Goal: Task Accomplishment & Management: Use online tool/utility

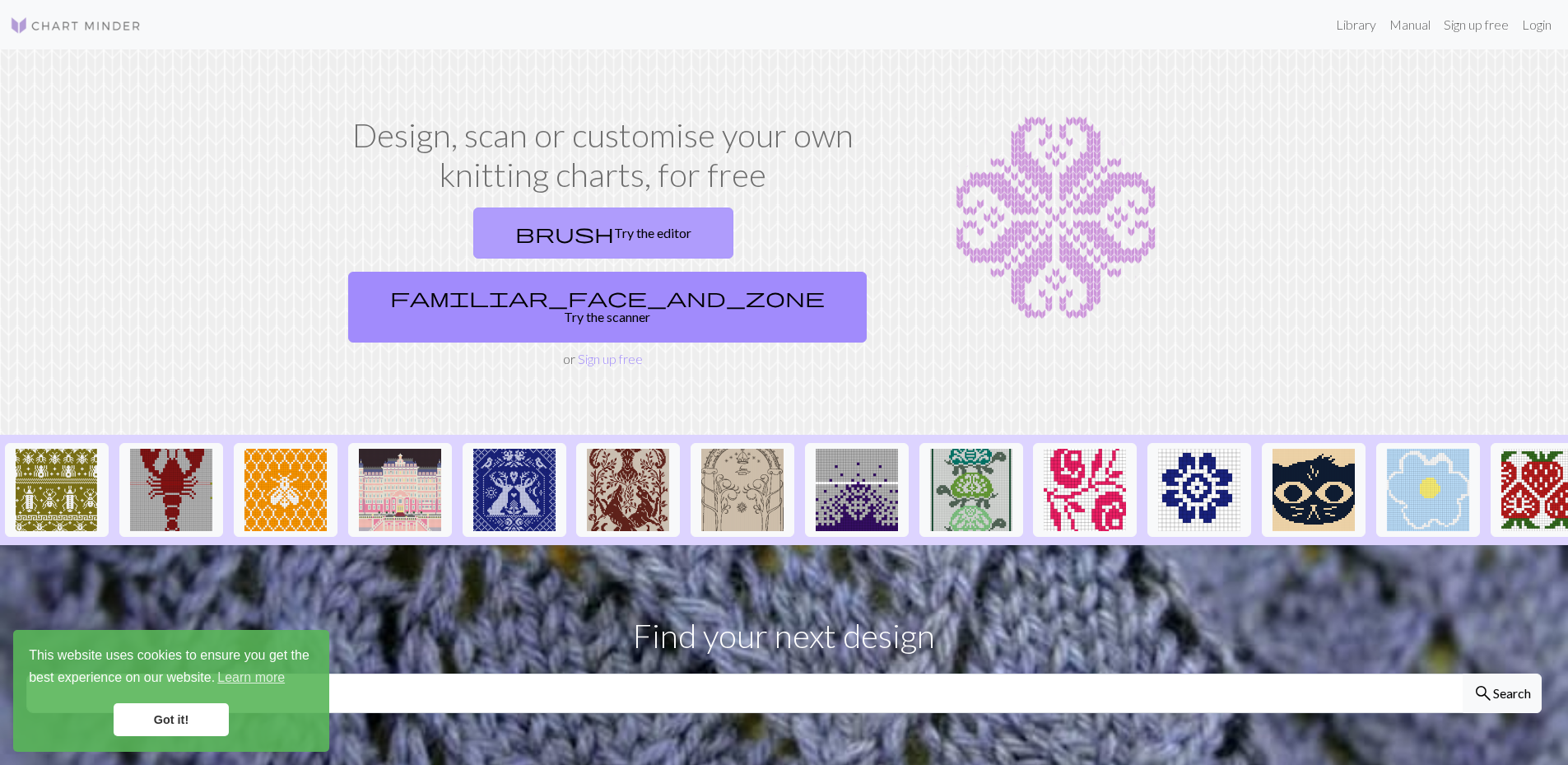
click at [474, 228] on link "brush Try the editor" at bounding box center [603, 232] width 261 height 51
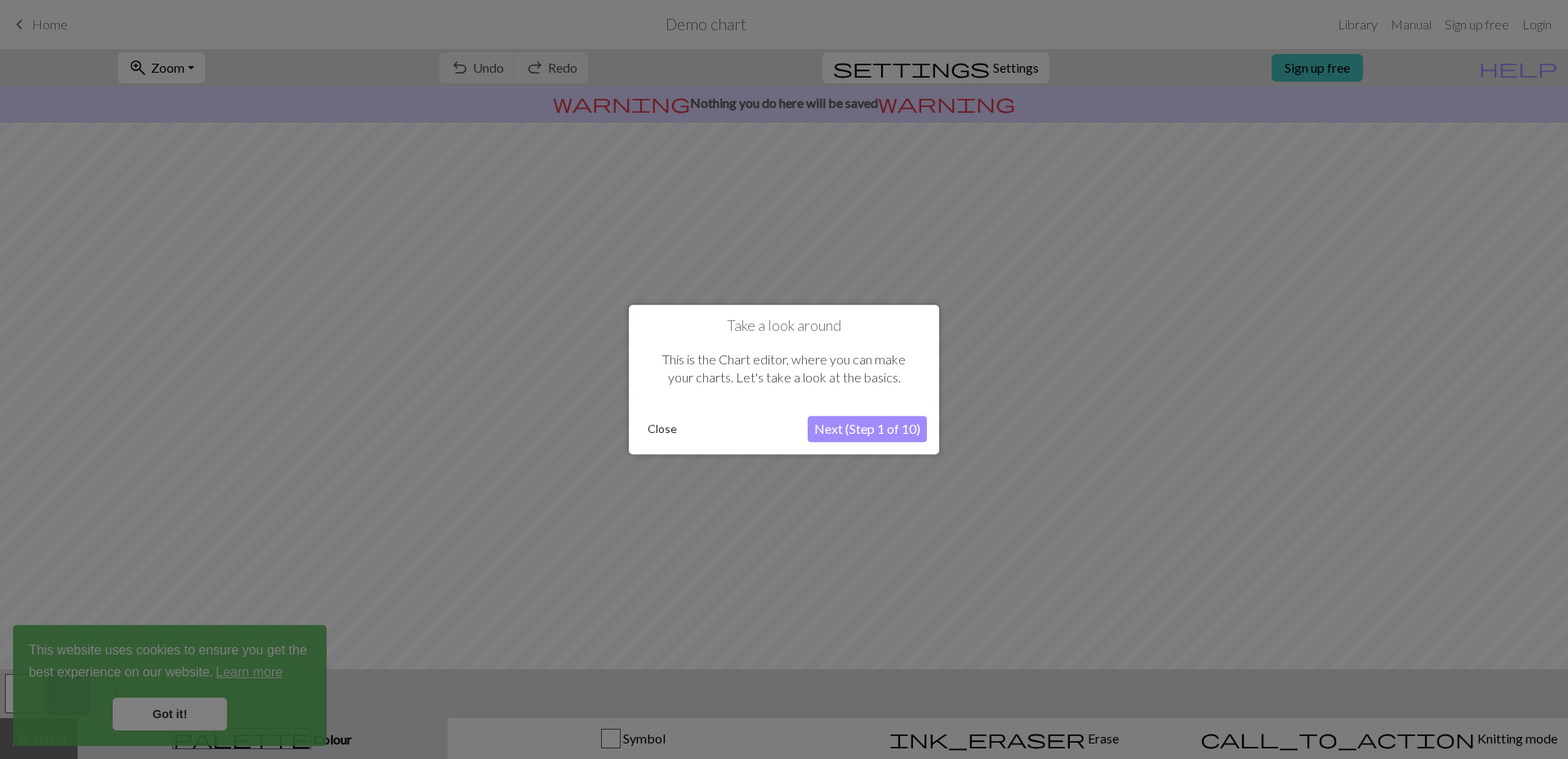
click at [877, 426] on button "Next (Step 1 of 10)" at bounding box center [868, 428] width 119 height 26
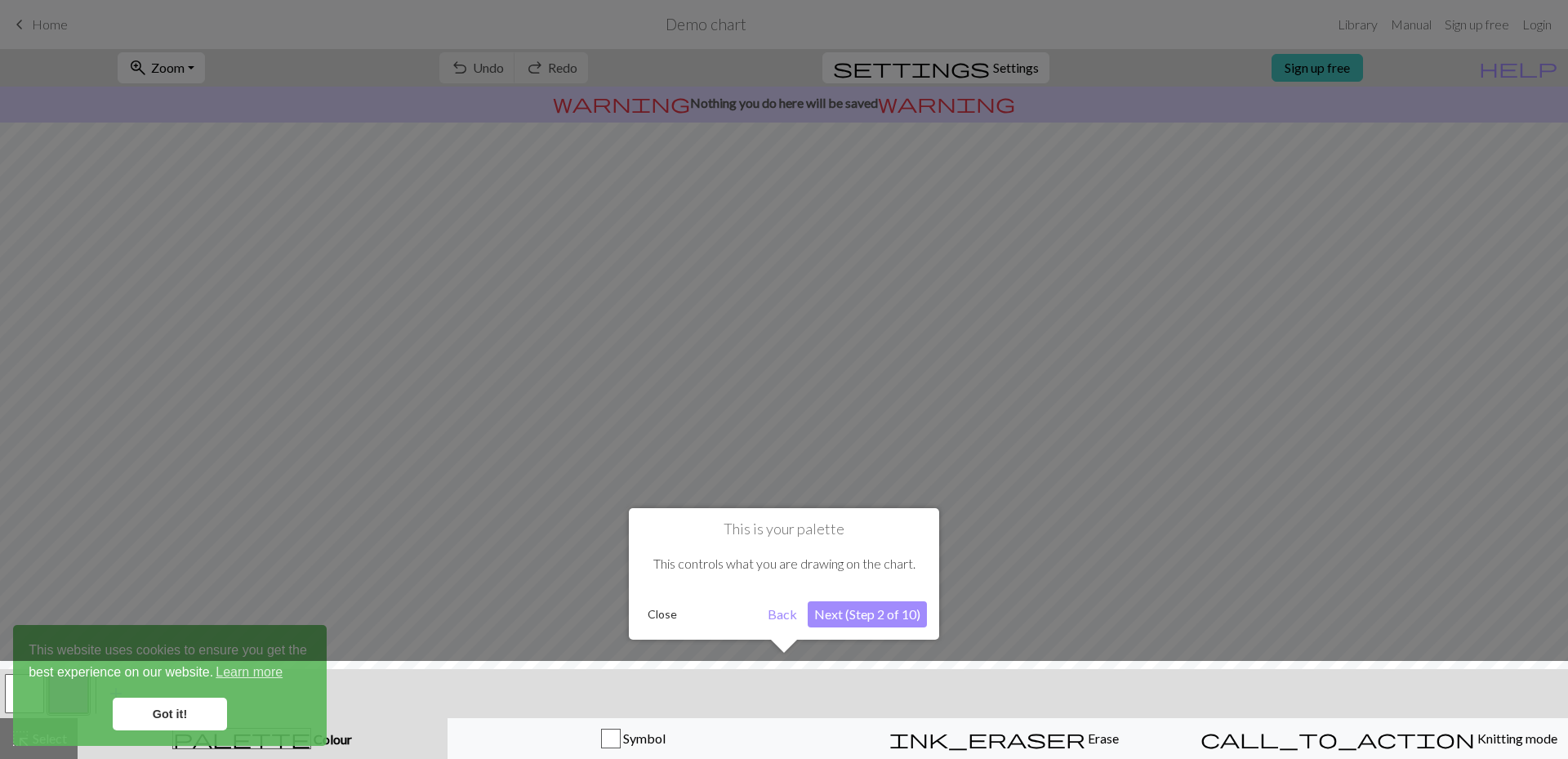
click at [646, 608] on button "Close" at bounding box center [662, 615] width 42 height 25
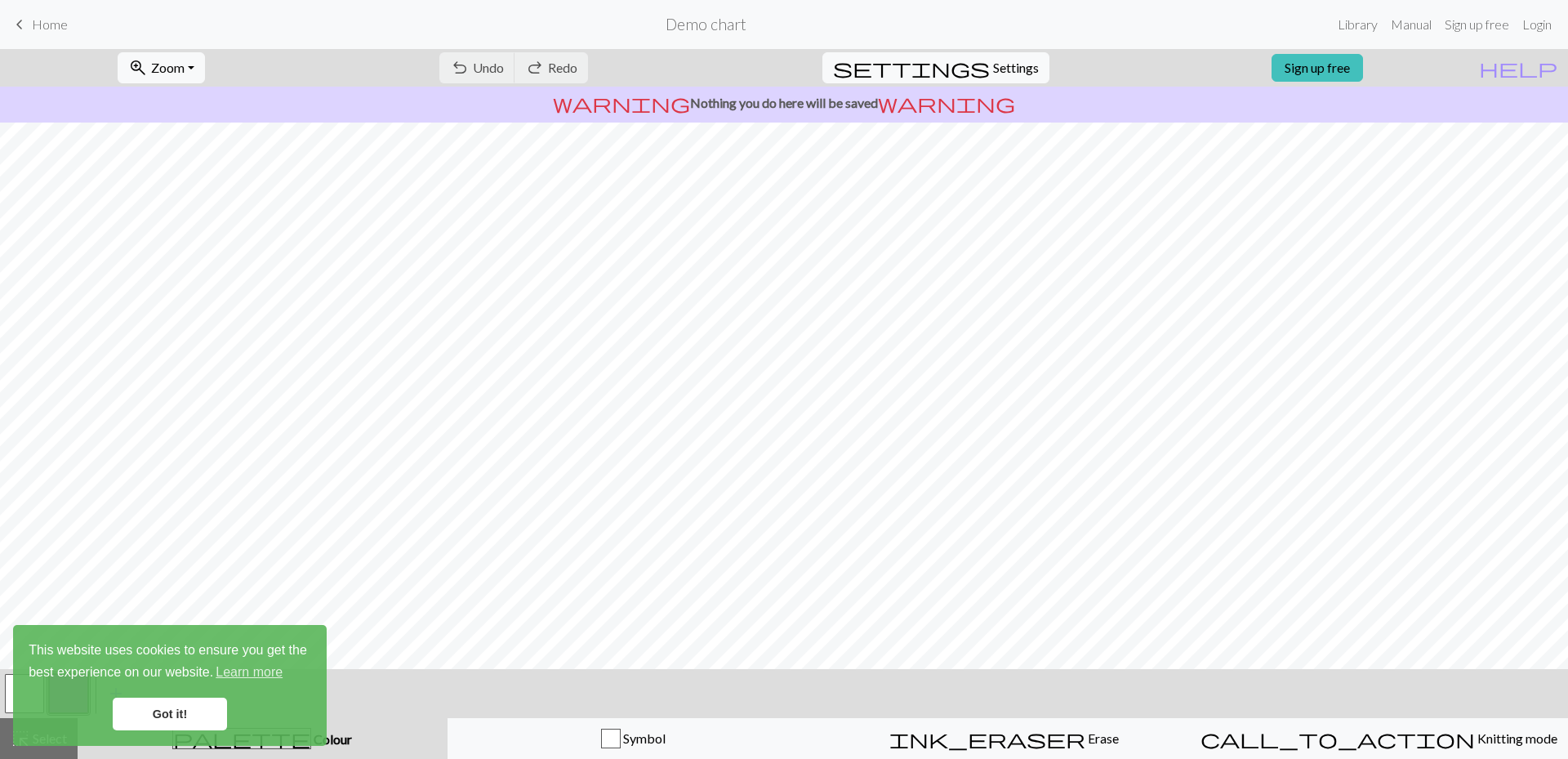
click at [159, 718] on link "Got it!" at bounding box center [169, 714] width 114 height 33
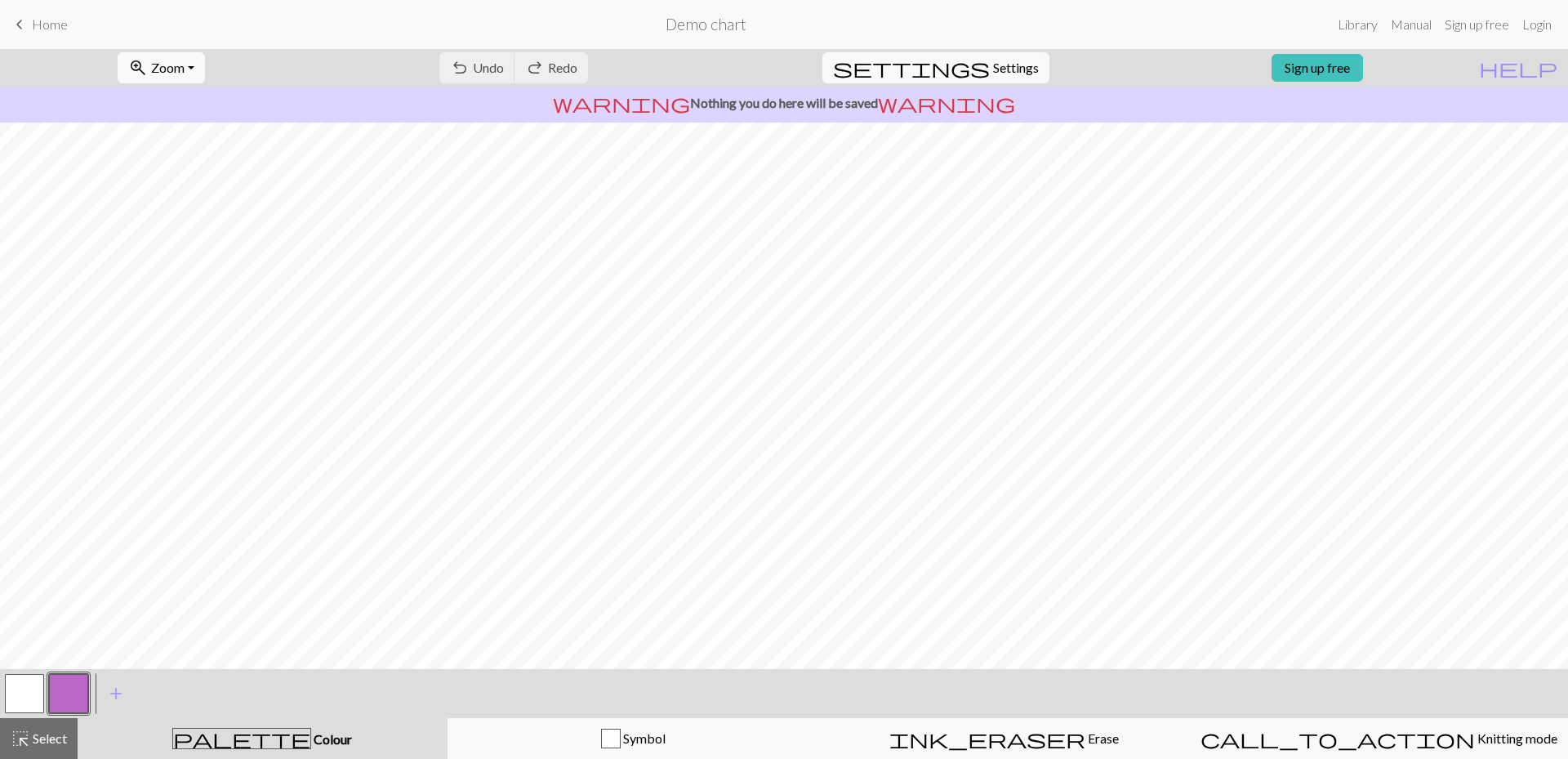
click at [184, 65] on span "Zoom" at bounding box center [167, 67] width 34 height 15
click at [37, 23] on span "Home" at bounding box center [49, 24] width 36 height 15
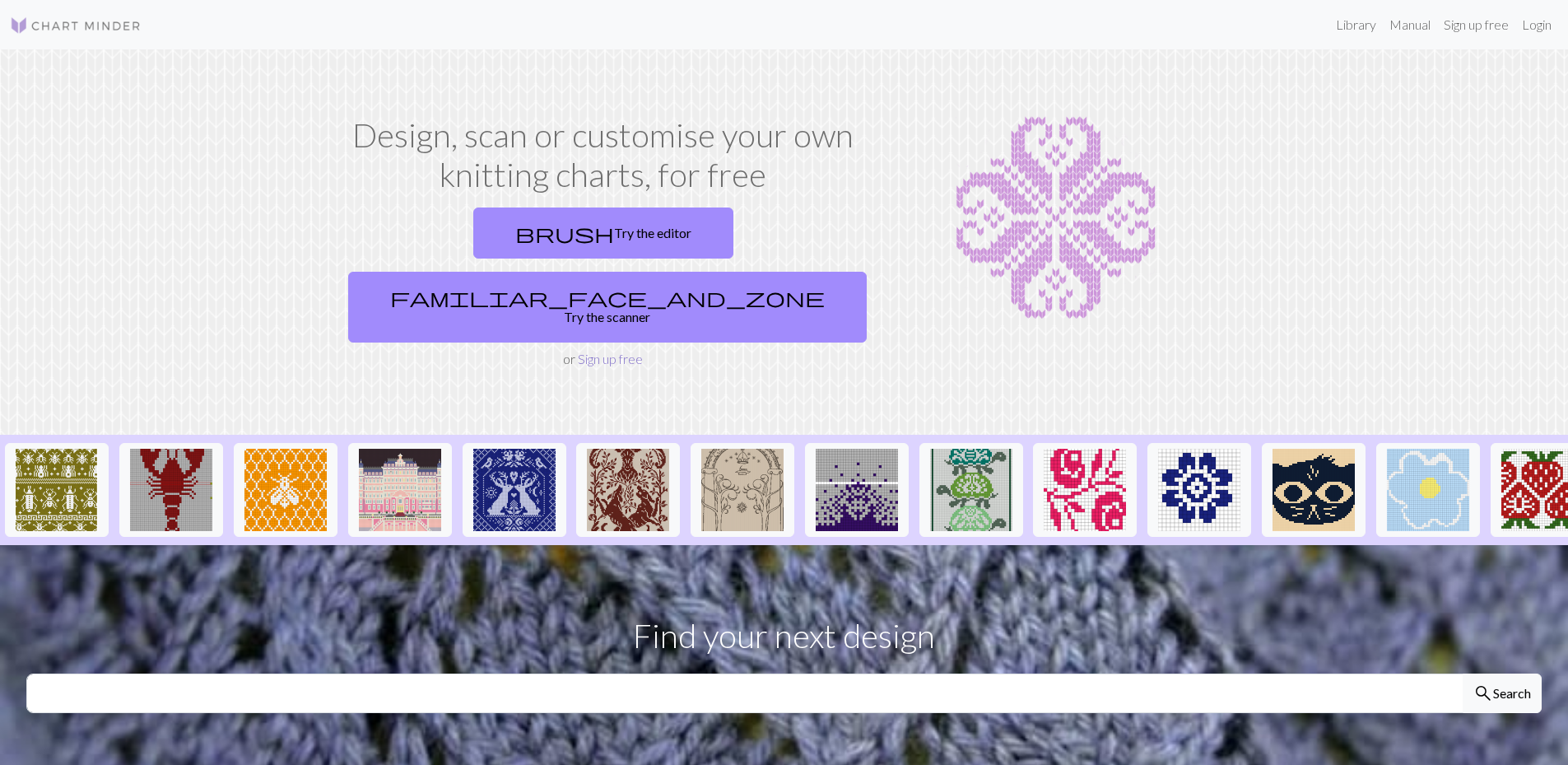
click at [615, 351] on link "Sign up free" at bounding box center [610, 358] width 65 height 15
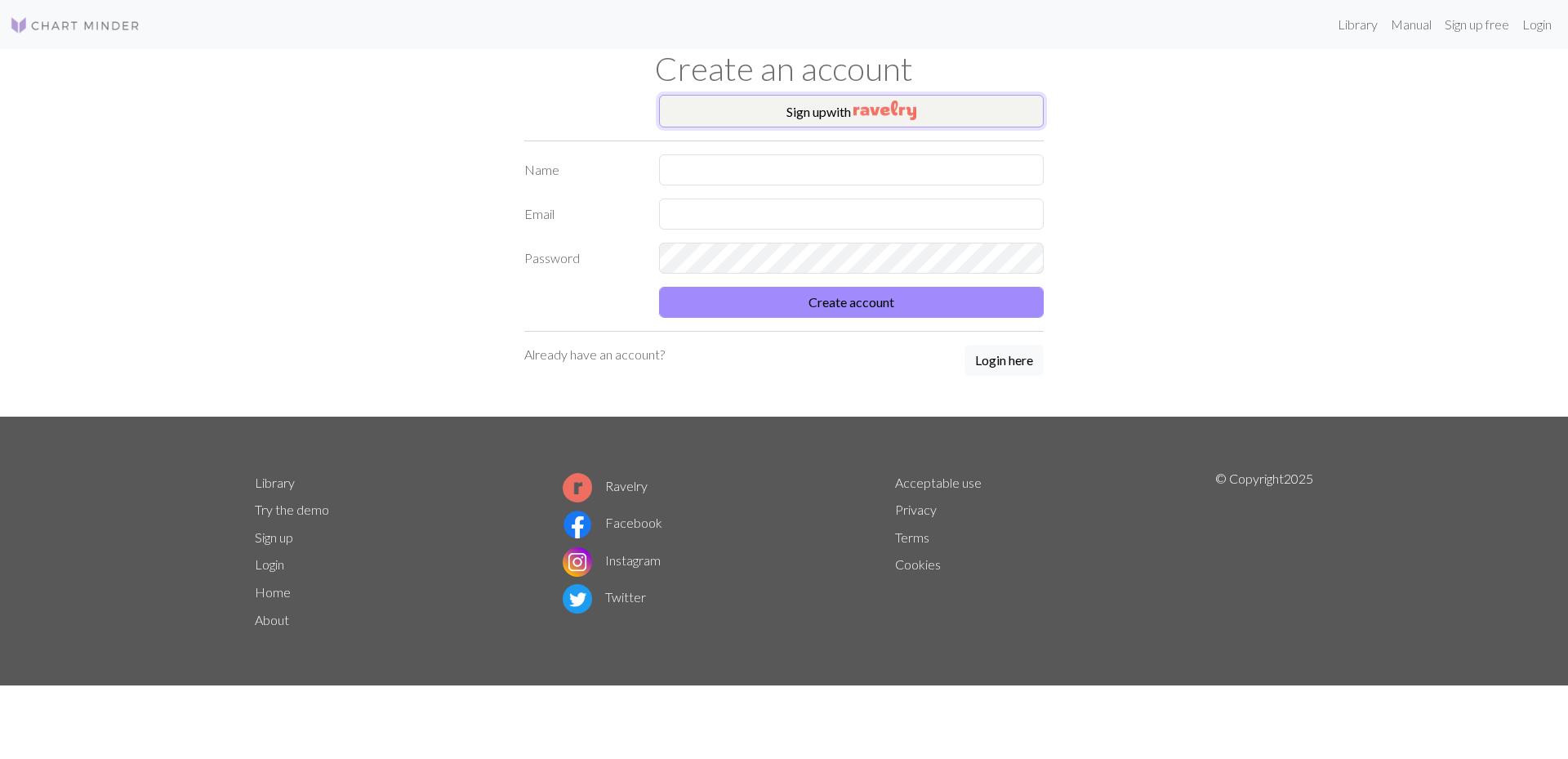
click at [808, 108] on button "Sign up with" at bounding box center [851, 111] width 384 height 33
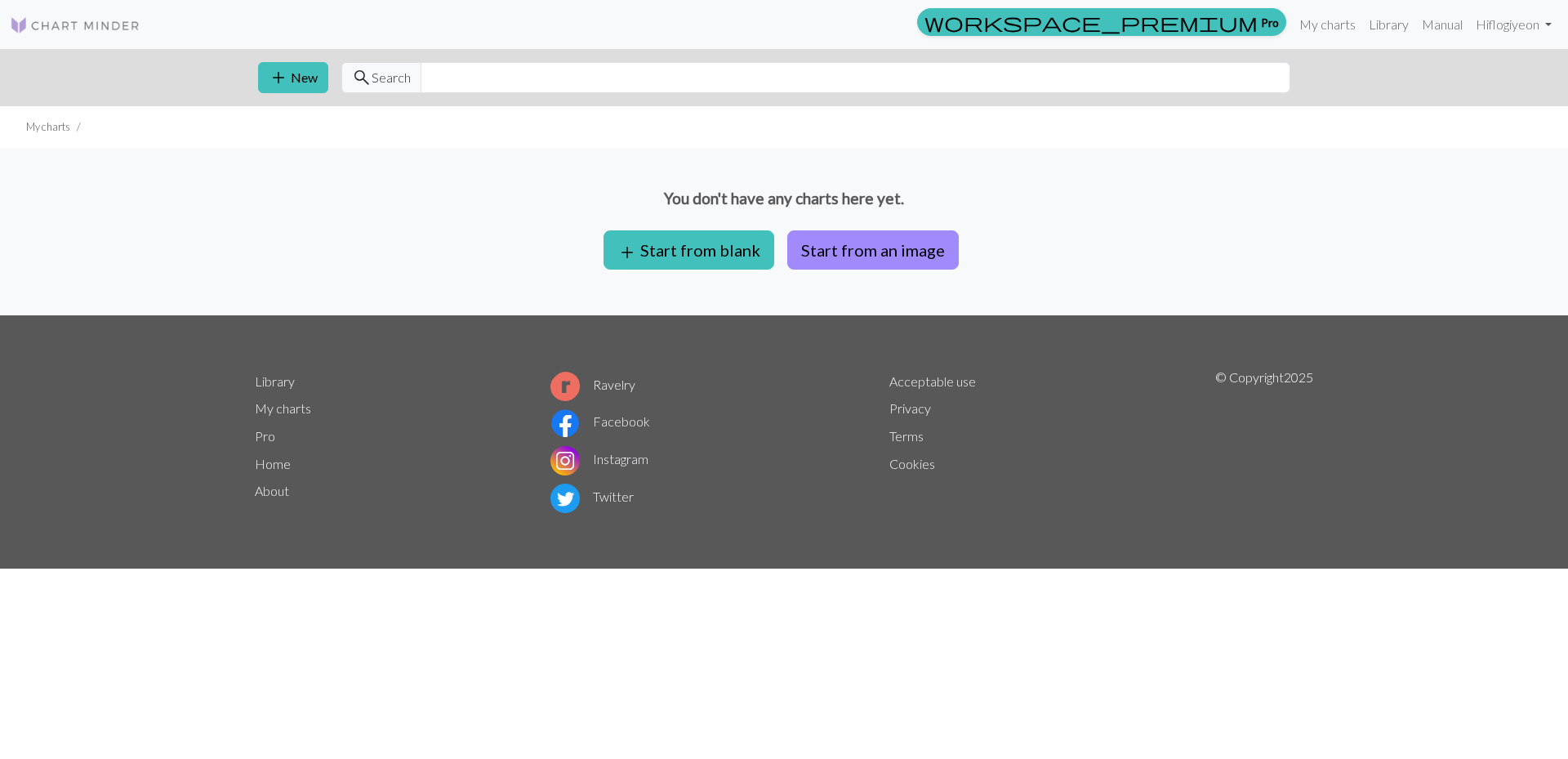
click at [557, 260] on div "You don't have any charts here yet. add Start from blank Start from an image" at bounding box center [784, 232] width 1568 height 167
click at [700, 254] on button "add Start from blank" at bounding box center [689, 250] width 171 height 39
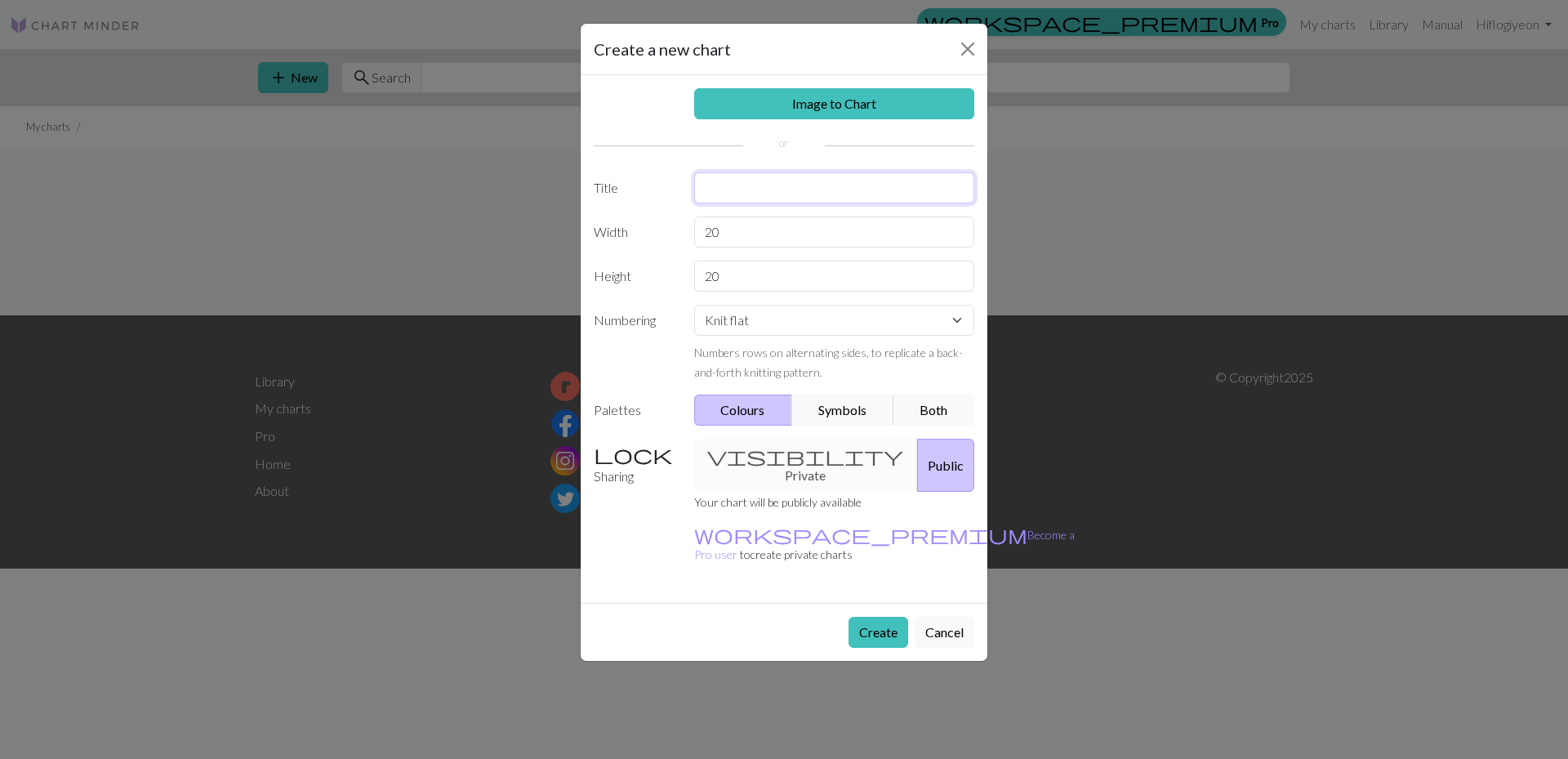
click at [716, 194] on input "text" at bounding box center [835, 187] width 281 height 31
drag, startPoint x: 792, startPoint y: 166, endPoint x: 794, endPoint y: 151, distance: 15.1
click at [792, 167] on div "Image to Chart Title Width 20 Height 20 Numbering Knit flat Knit in the round L…" at bounding box center [783, 338] width 406 height 527
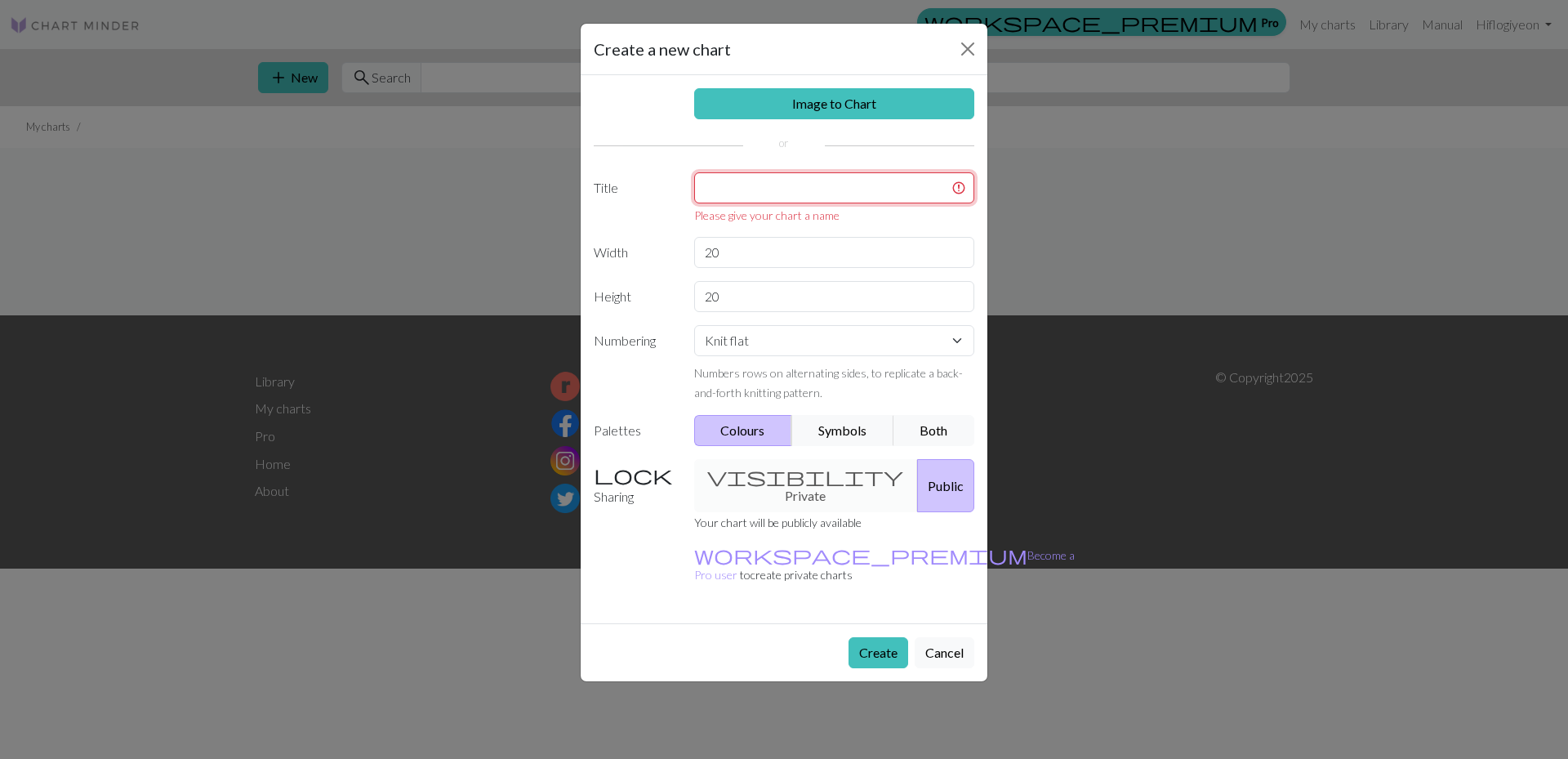
click at [775, 199] on input "text" at bounding box center [835, 187] width 281 height 31
type input "t"
type input "C"
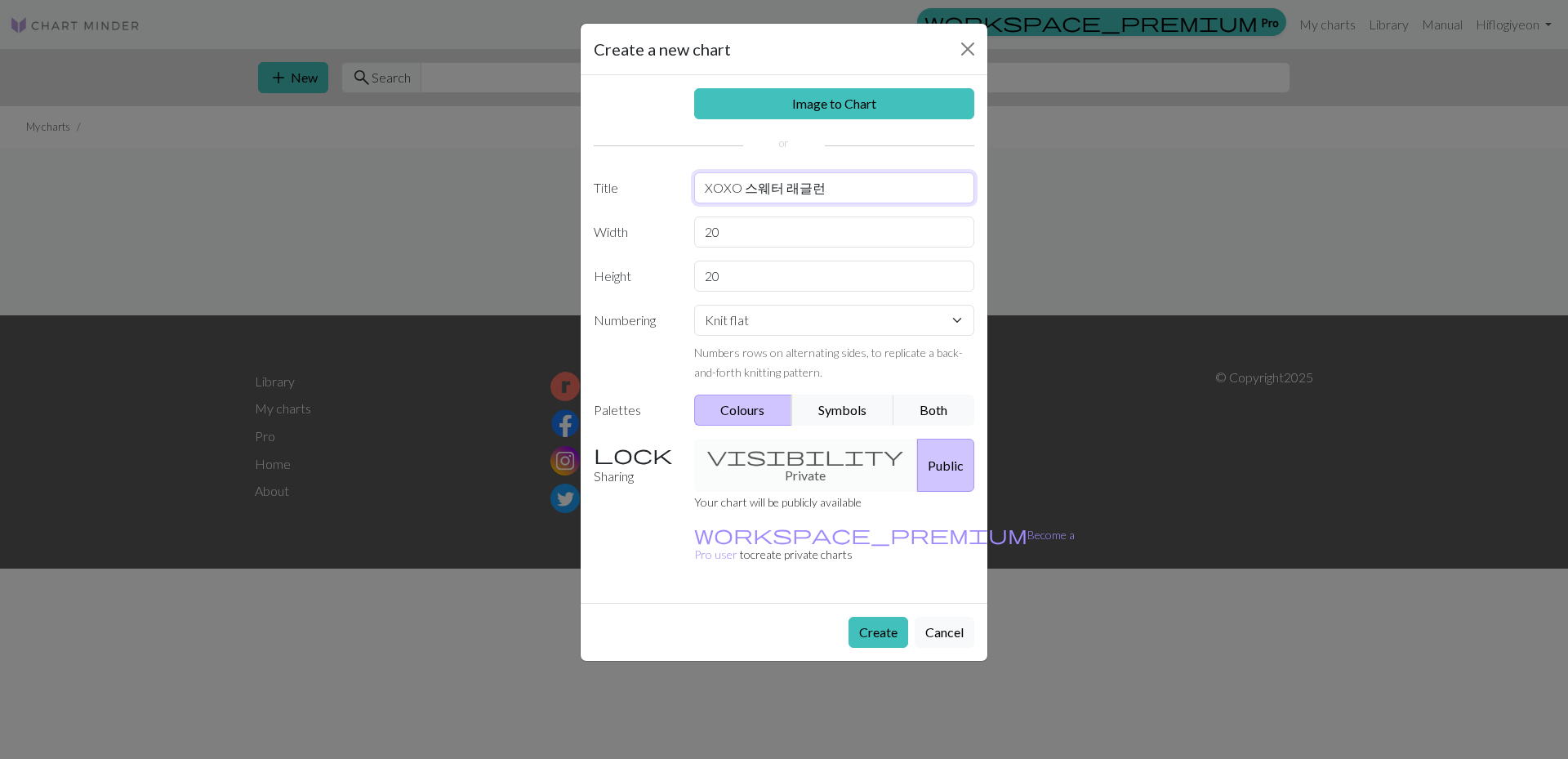
type input "XOXO 스웨터 래글런"
click at [776, 241] on input "20" at bounding box center [835, 232] width 281 height 31
drag, startPoint x: 765, startPoint y: 242, endPoint x: 692, endPoint y: 242, distance: 73.0
click at [692, 242] on div "20" at bounding box center [834, 232] width 301 height 31
click at [886, 174] on input "XOXO 스웨터 래글런" at bounding box center [835, 187] width 281 height 31
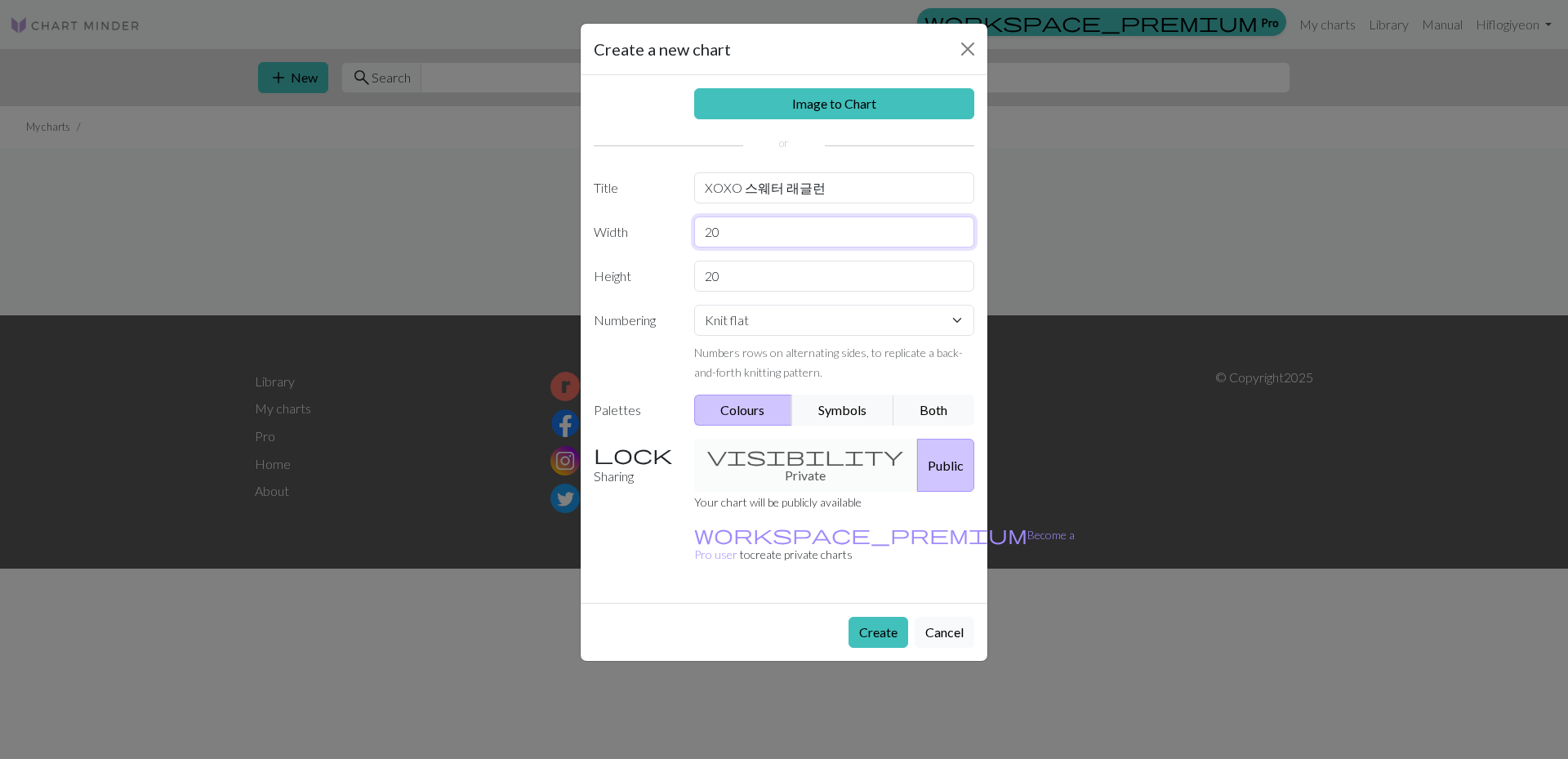
click at [789, 233] on input "20" at bounding box center [835, 232] width 281 height 31
click at [756, 318] on select "Knit flat Knit in the round Lace knitting Cross stitch" at bounding box center [835, 320] width 281 height 31
select select "round"
click at [695, 305] on select "Knit flat Knit in the round Lace knitting Cross stitch" at bounding box center [835, 320] width 281 height 31
drag, startPoint x: 757, startPoint y: 316, endPoint x: 768, endPoint y: 320, distance: 11.7
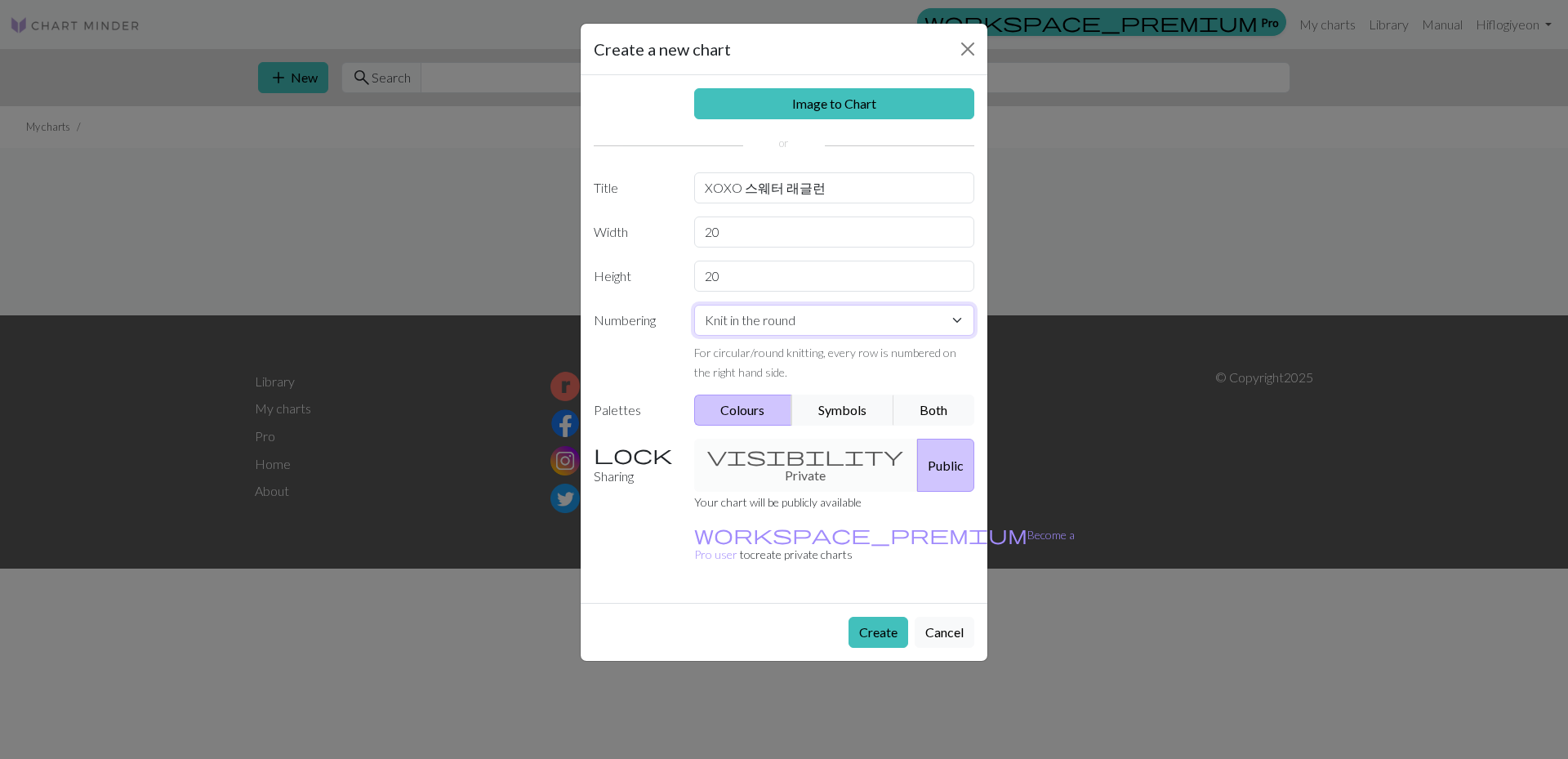
click at [757, 316] on select "Knit flat Knit in the round Lace knitting Cross stitch" at bounding box center [835, 320] width 281 height 31
click at [695, 305] on select "Knit flat Knit in the round Lace knitting Cross stitch" at bounding box center [835, 320] width 281 height 31
click at [835, 413] on button "Symbols" at bounding box center [843, 410] width 103 height 31
click at [933, 412] on button "Both" at bounding box center [934, 410] width 82 height 31
click at [859, 407] on button "Symbols" at bounding box center [843, 410] width 103 height 31
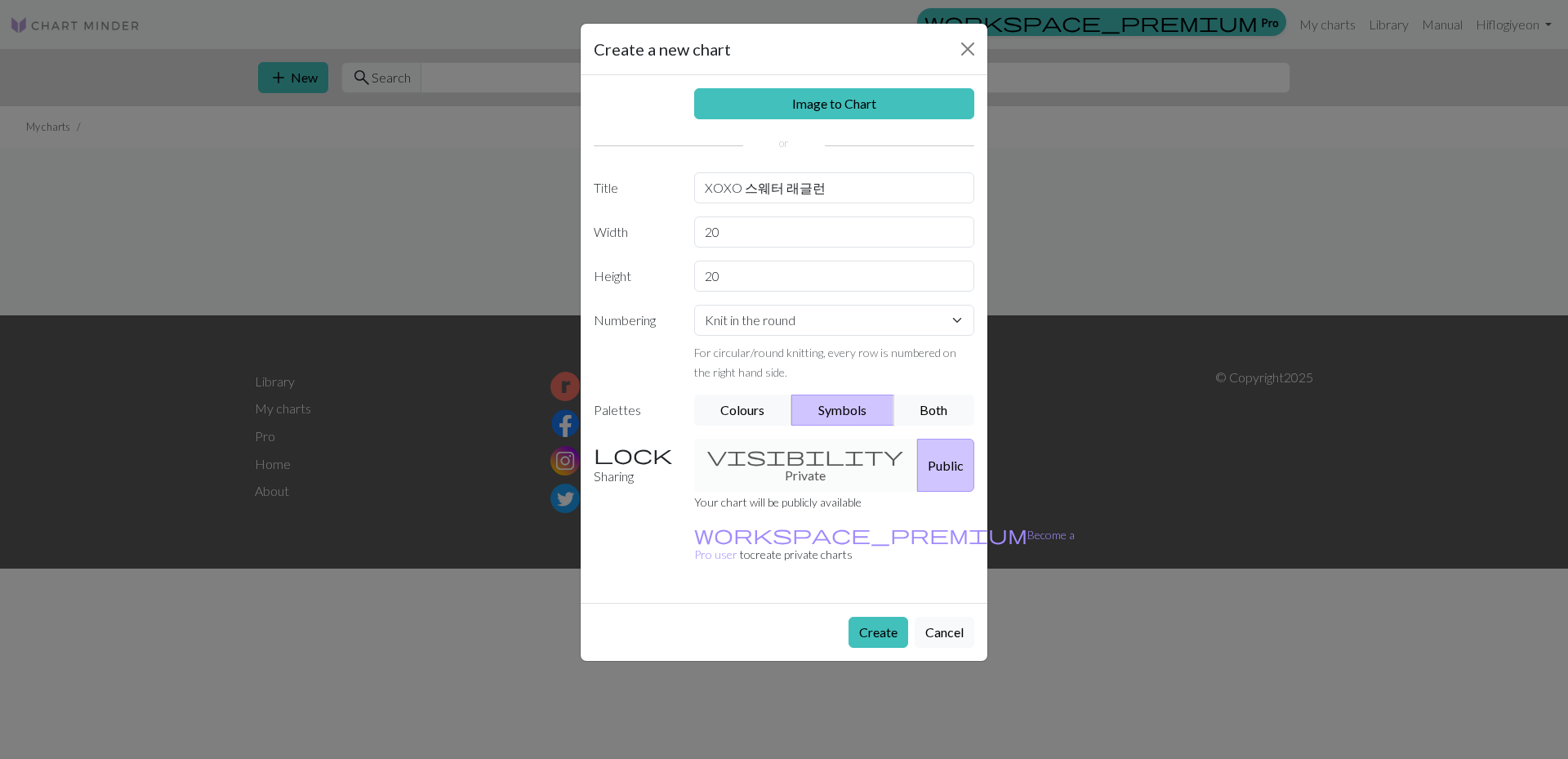
click at [805, 462] on div "visibility Private Public" at bounding box center [834, 464] width 301 height 53
click at [802, 450] on div "visibility Private Public" at bounding box center [834, 464] width 301 height 53
click at [874, 617] on button "Create" at bounding box center [878, 632] width 60 height 31
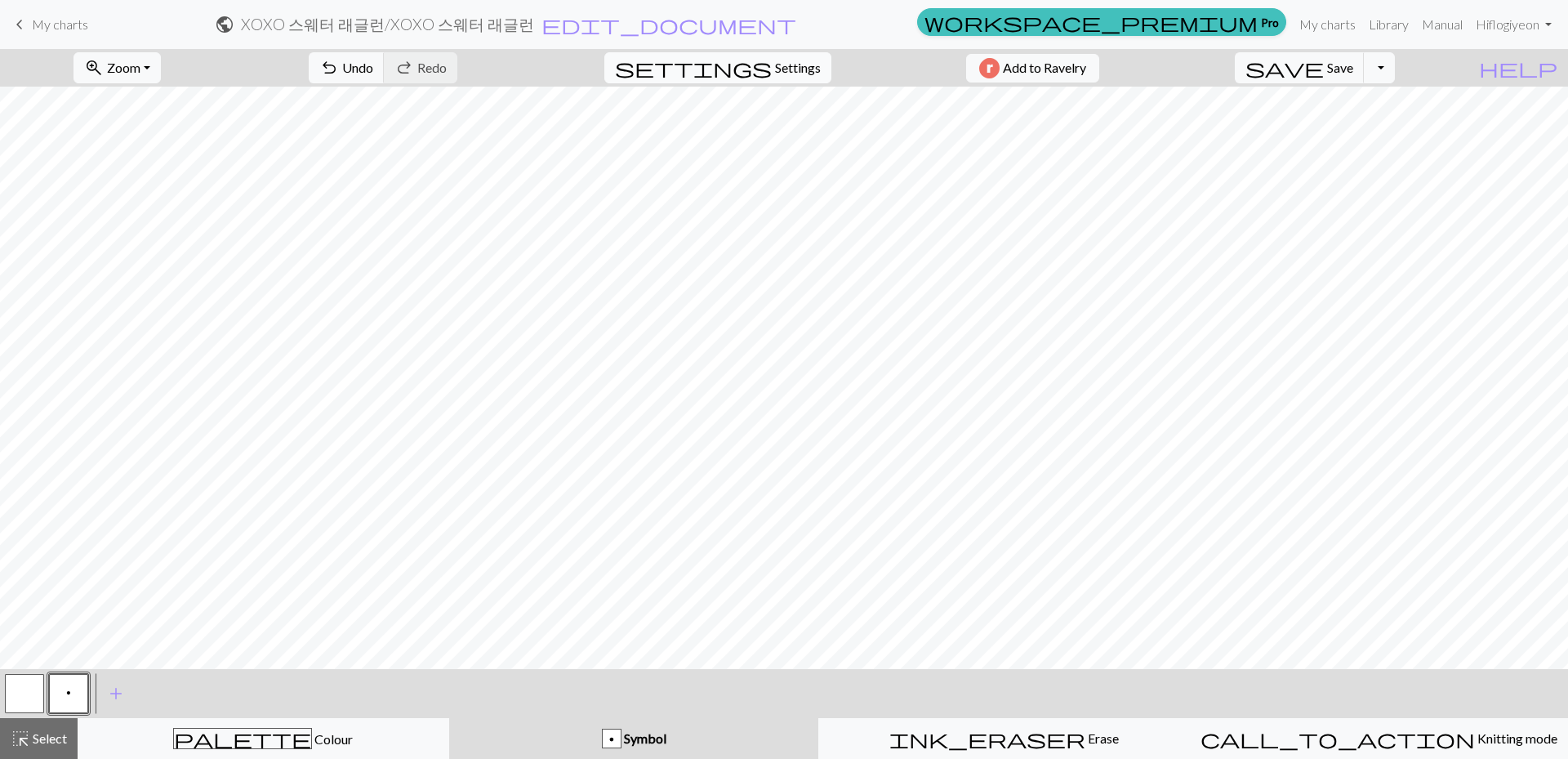
click at [775, 61] on span "Settings" at bounding box center [798, 67] width 46 height 19
select select "aran"
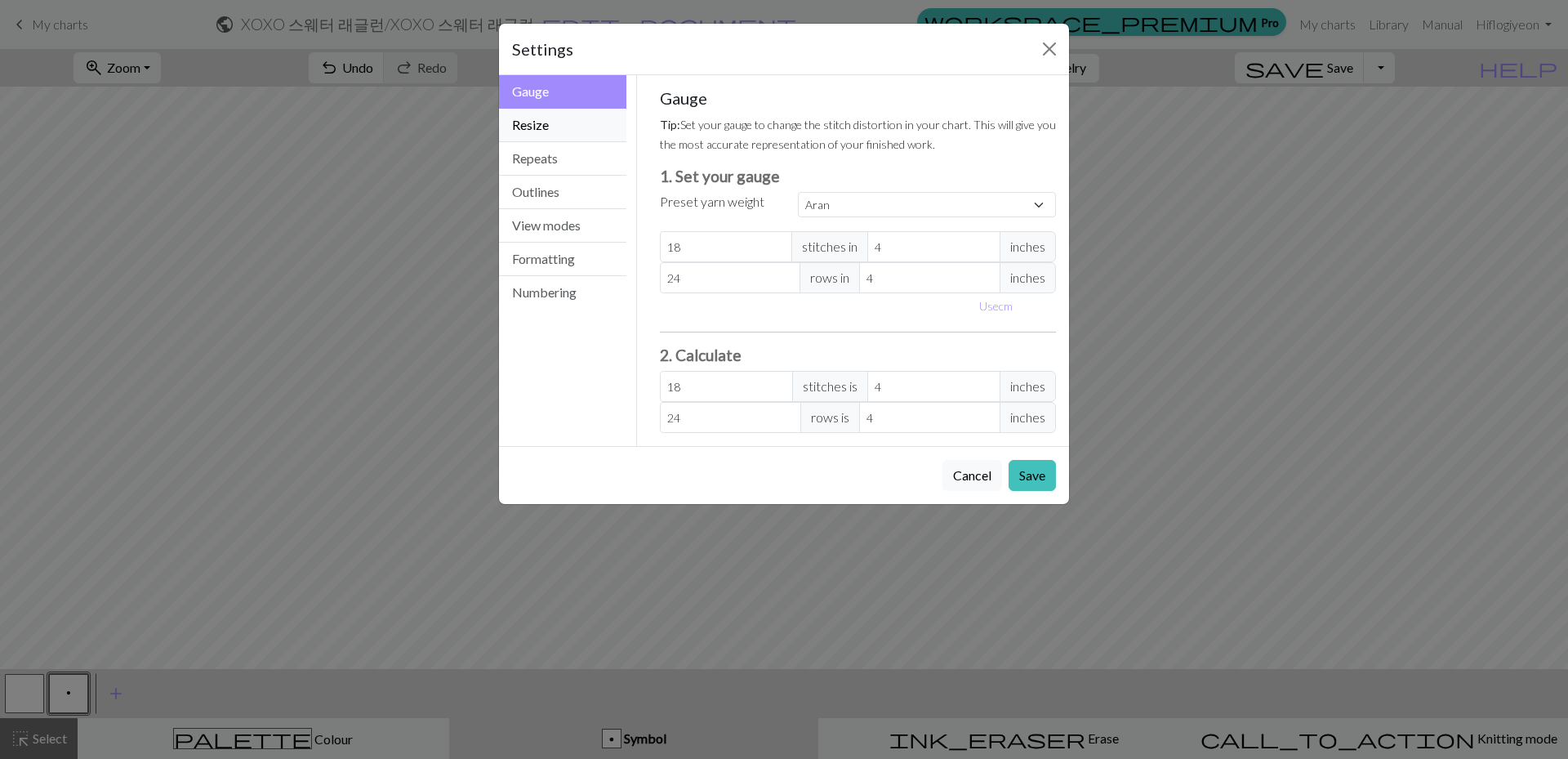
click at [540, 138] on button "Resize" at bounding box center [562, 125] width 128 height 34
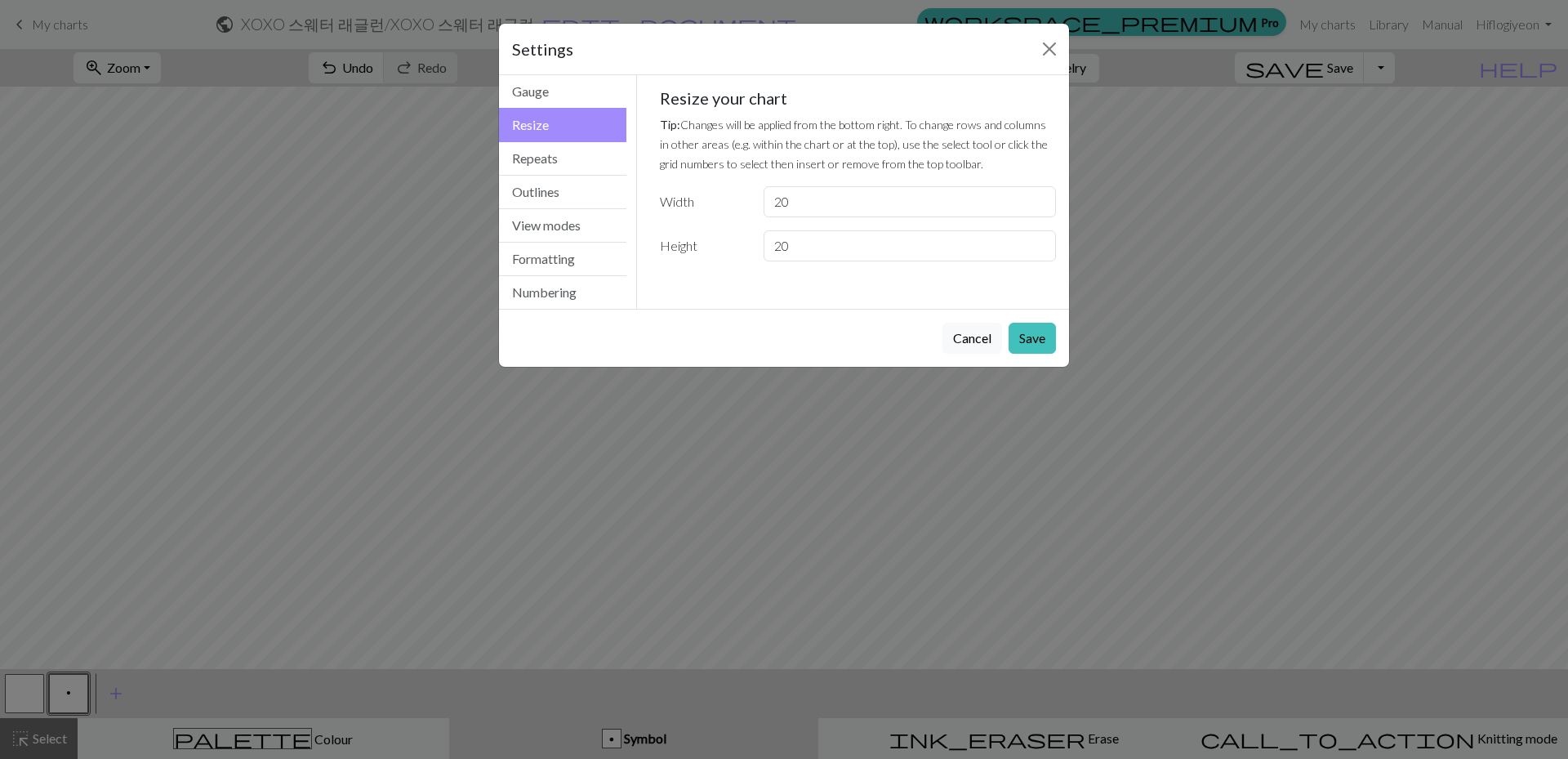
click at [808, 179] on div "Resize your chart Tip: Changes will be applied from the bottom right. To change…" at bounding box center [858, 175] width 397 height 173
click at [809, 193] on input "20" at bounding box center [910, 202] width 292 height 31
click at [708, 199] on div "Width 20" at bounding box center [859, 202] width 417 height 31
type input "80"
drag, startPoint x: 896, startPoint y: 250, endPoint x: 736, endPoint y: 232, distance: 161.0
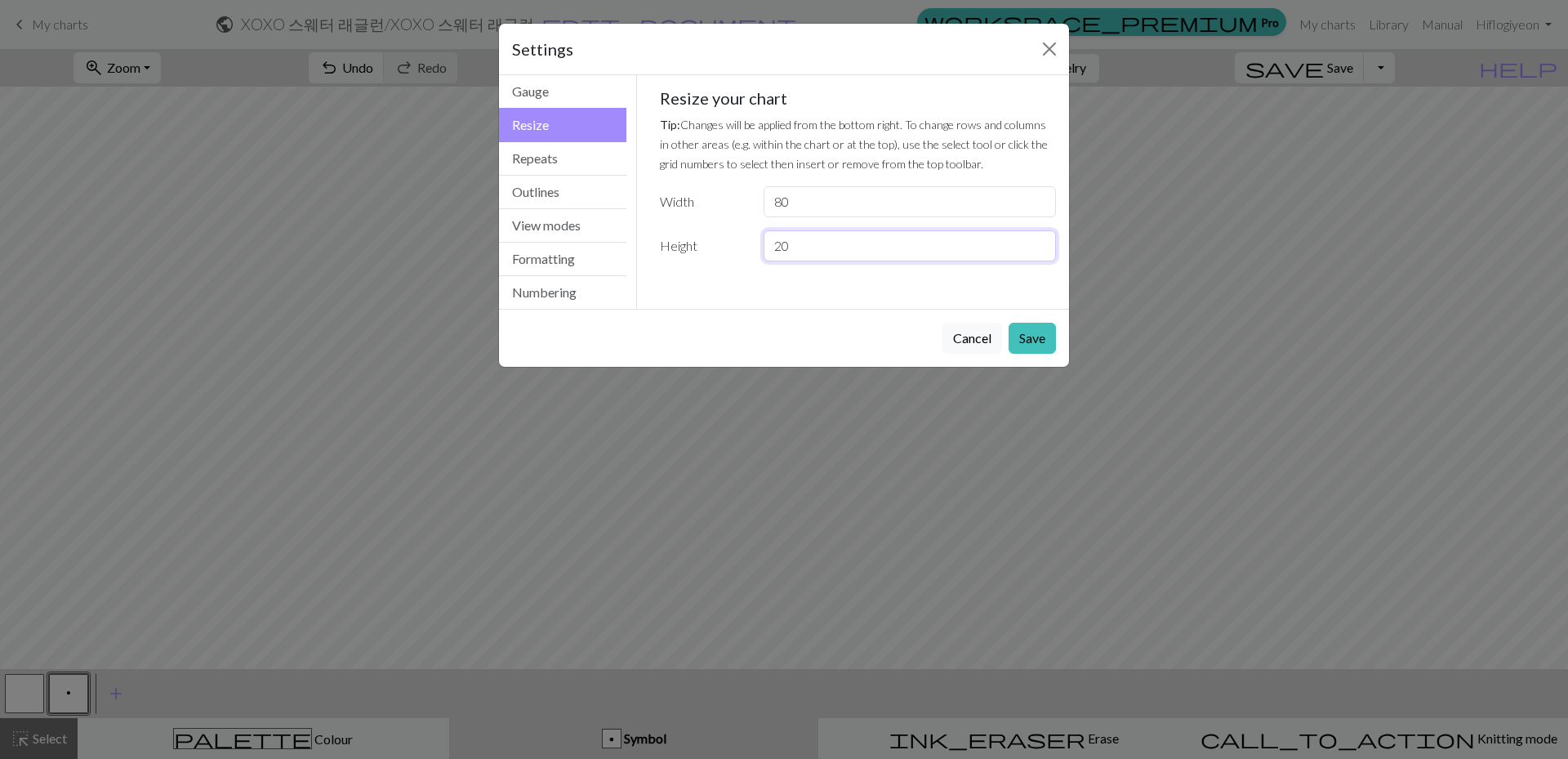
click at [736, 232] on div "Height 20" at bounding box center [859, 246] width 417 height 31
type input "40"
click at [1037, 346] on button "Save" at bounding box center [1032, 338] width 47 height 31
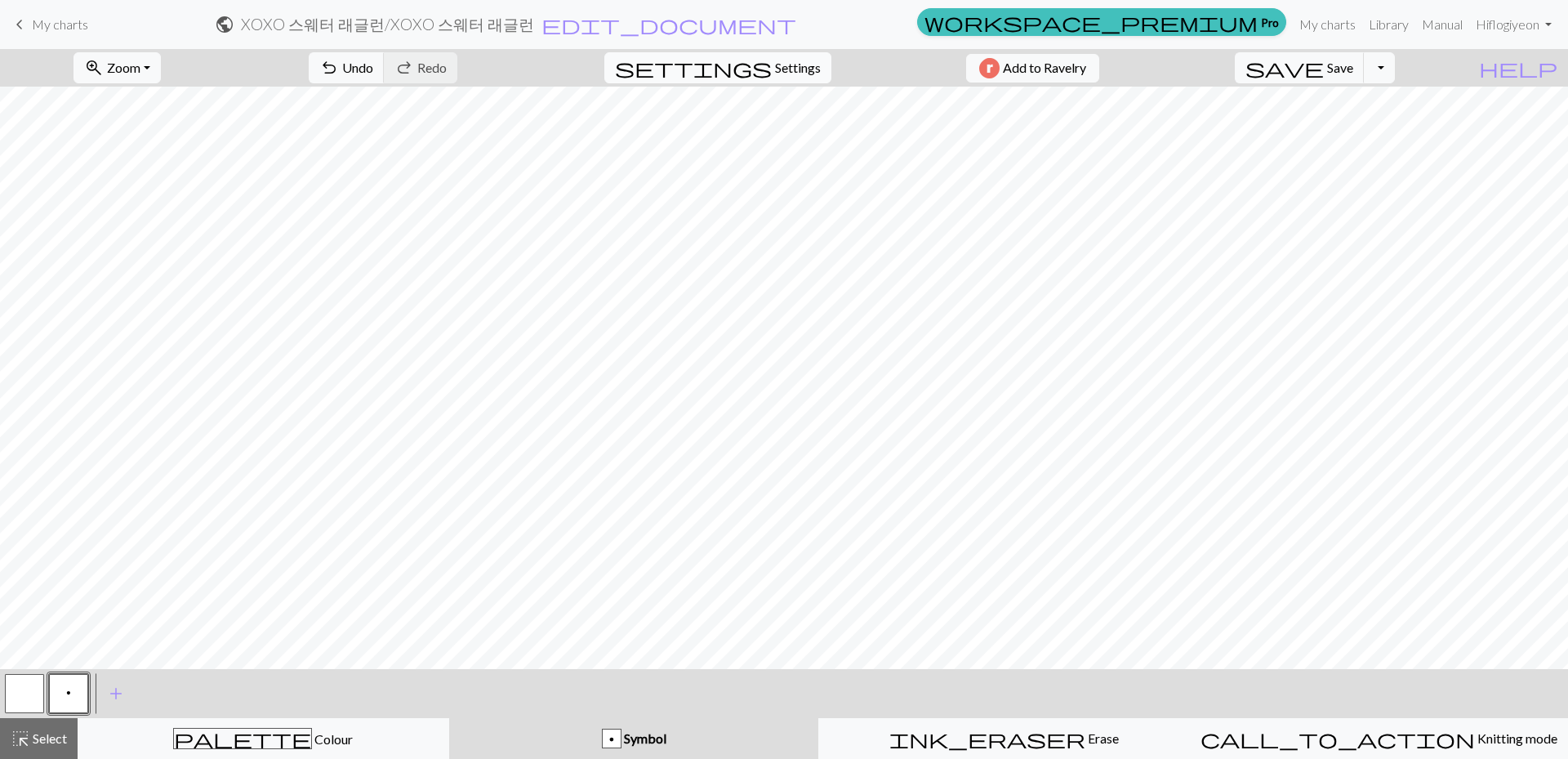
click at [796, 70] on span "Settings" at bounding box center [798, 67] width 46 height 19
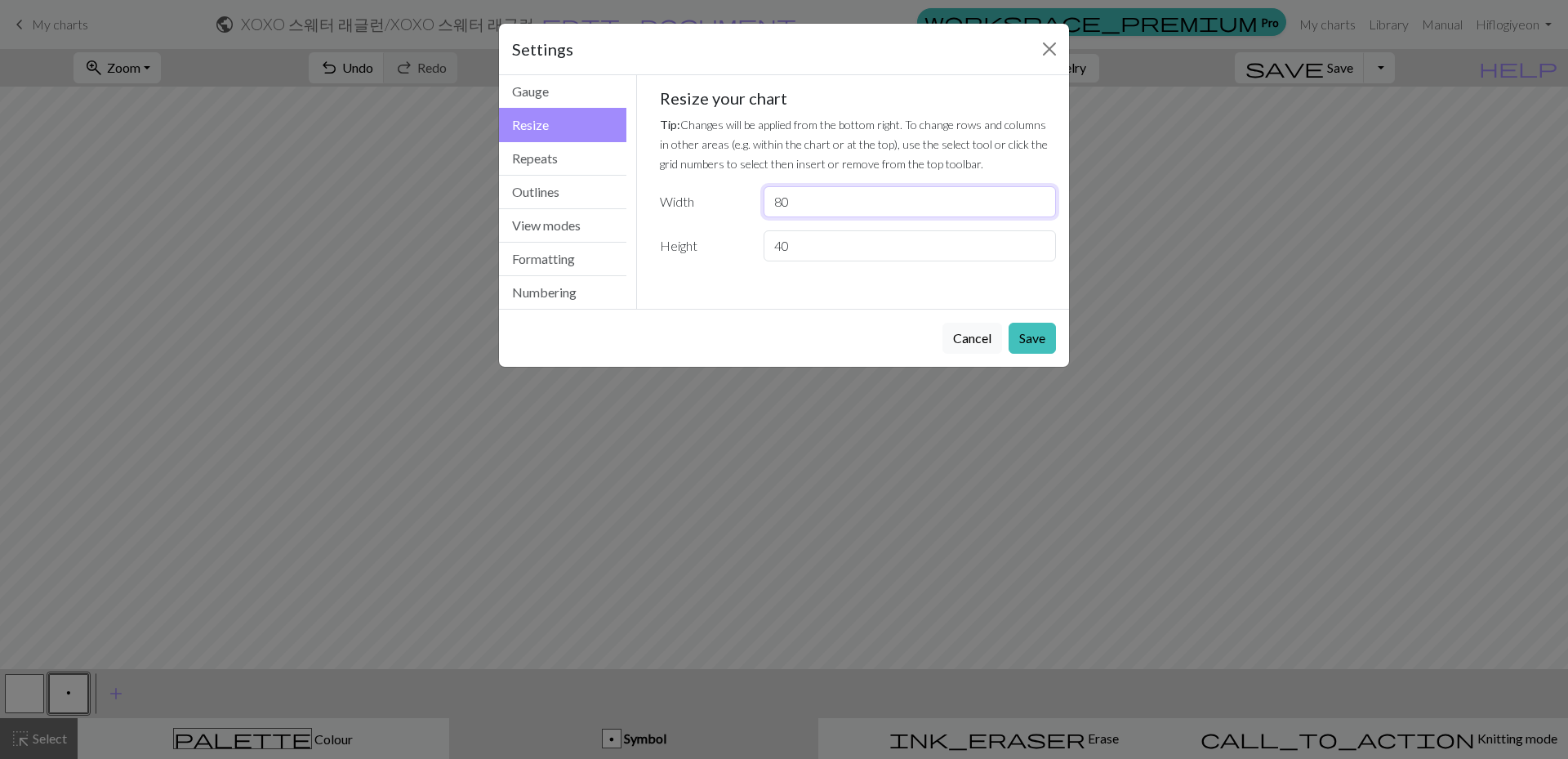
drag, startPoint x: 837, startPoint y: 197, endPoint x: 731, endPoint y: 198, distance: 106.0
click at [731, 198] on div "Width 80" at bounding box center [859, 202] width 417 height 31
type input "150"
type input "90"
click at [1050, 338] on button "Save" at bounding box center [1032, 338] width 47 height 31
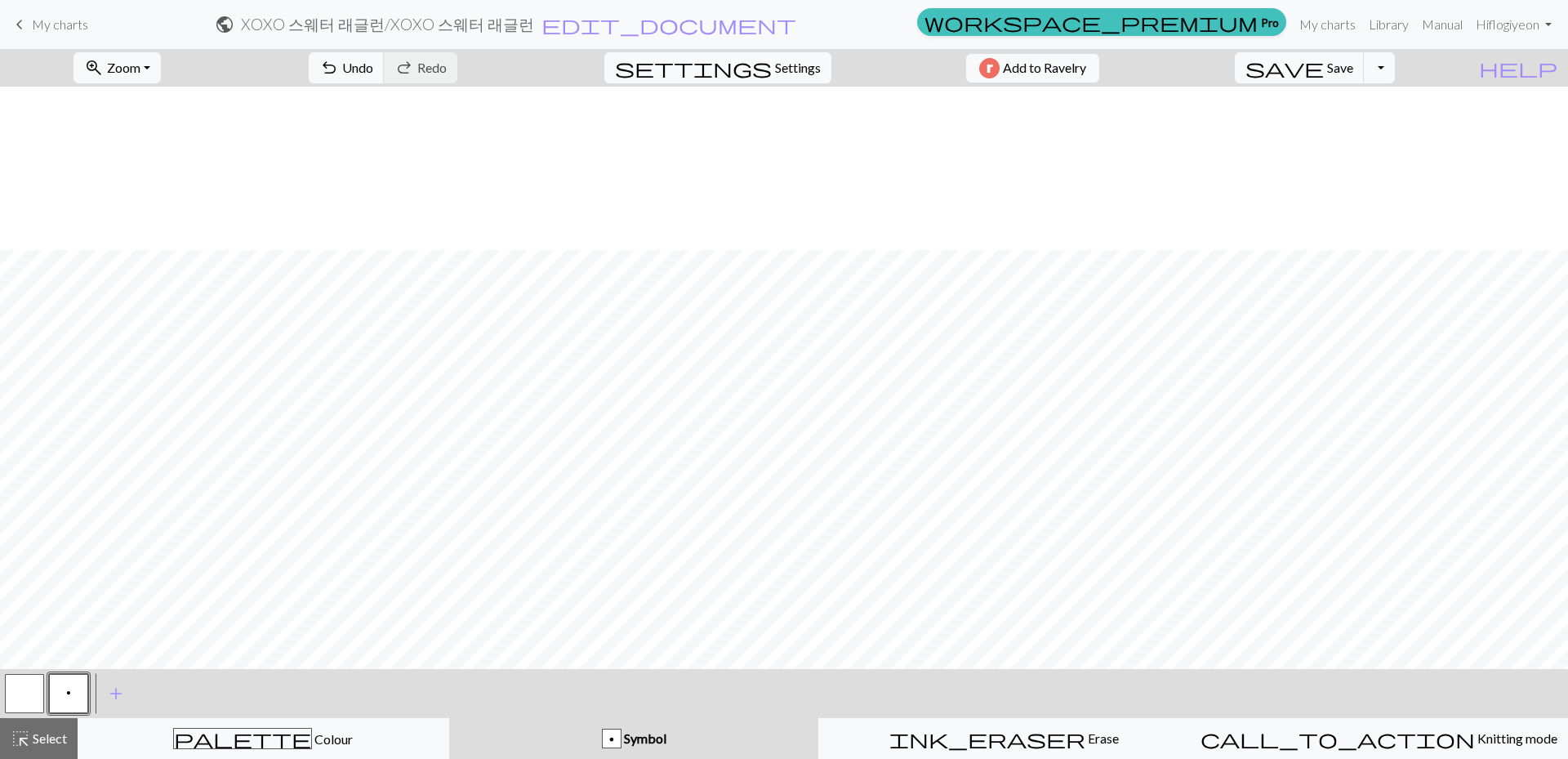
scroll to position [222, 0]
click at [135, 52] on button "zoom_in Zoom Zoom" at bounding box center [117, 67] width 87 height 31
click at [130, 203] on button "50%" at bounding box center [138, 195] width 129 height 26
click at [146, 58] on button "zoom_in Zoom Zoom" at bounding box center [117, 67] width 87 height 31
click at [148, 157] on button "Fit height" at bounding box center [138, 156] width 129 height 26
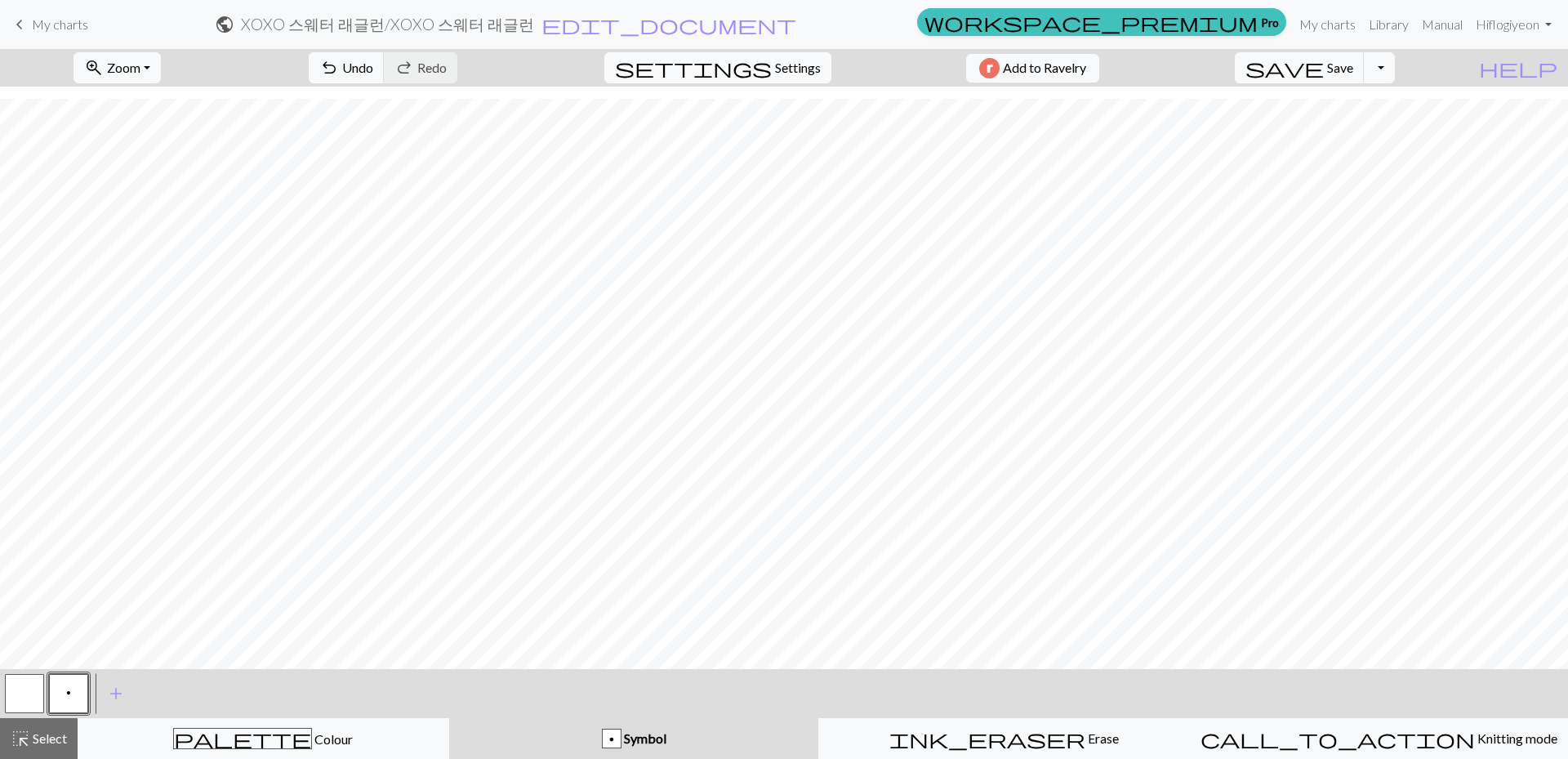
click at [775, 72] on span "Settings" at bounding box center [798, 67] width 46 height 19
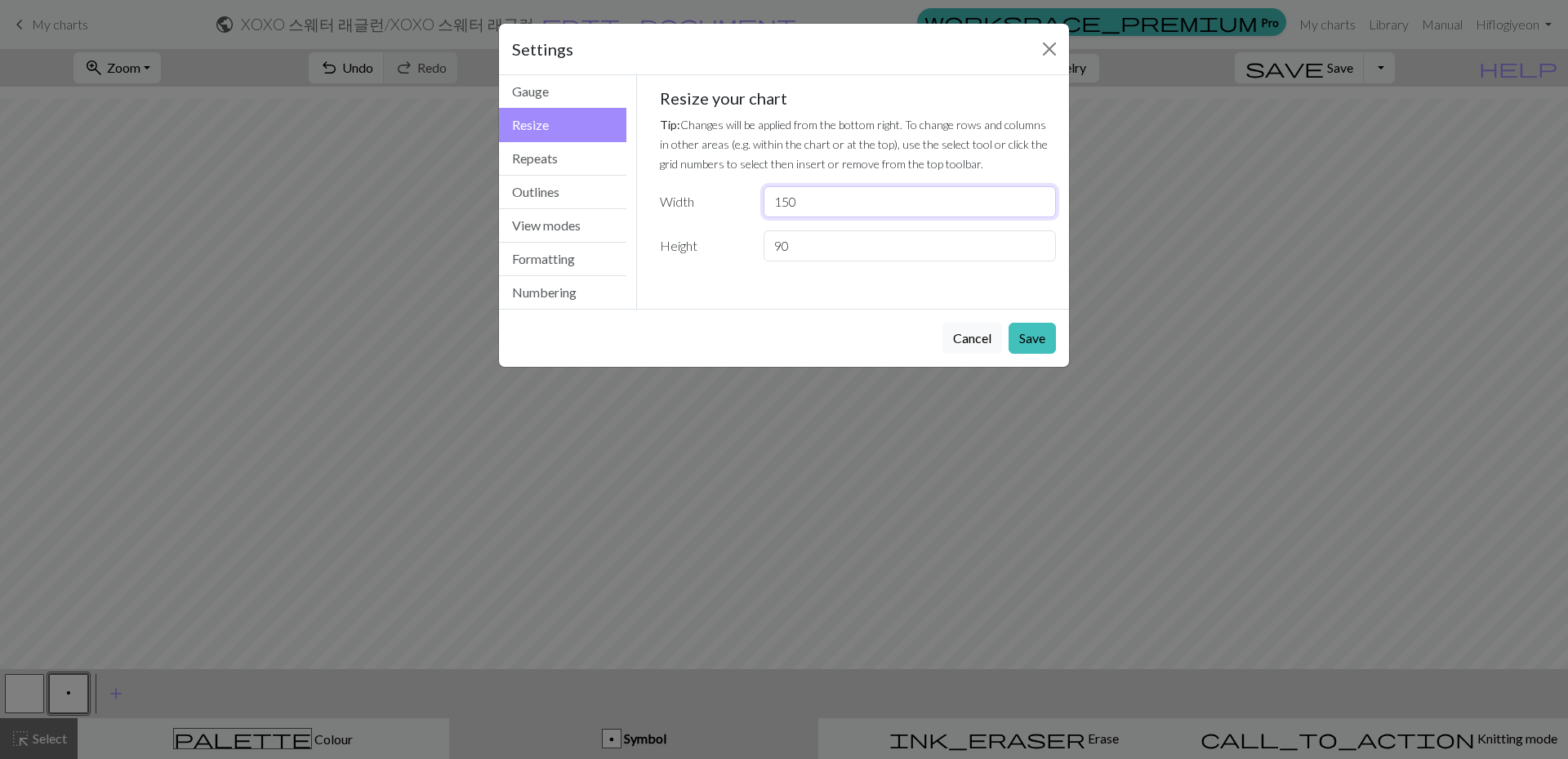
drag, startPoint x: 804, startPoint y: 204, endPoint x: 731, endPoint y: 202, distance: 73.0
click at [731, 202] on div "Width 150" at bounding box center [859, 202] width 417 height 31
type input "120"
click at [1039, 331] on button "Save" at bounding box center [1032, 338] width 47 height 31
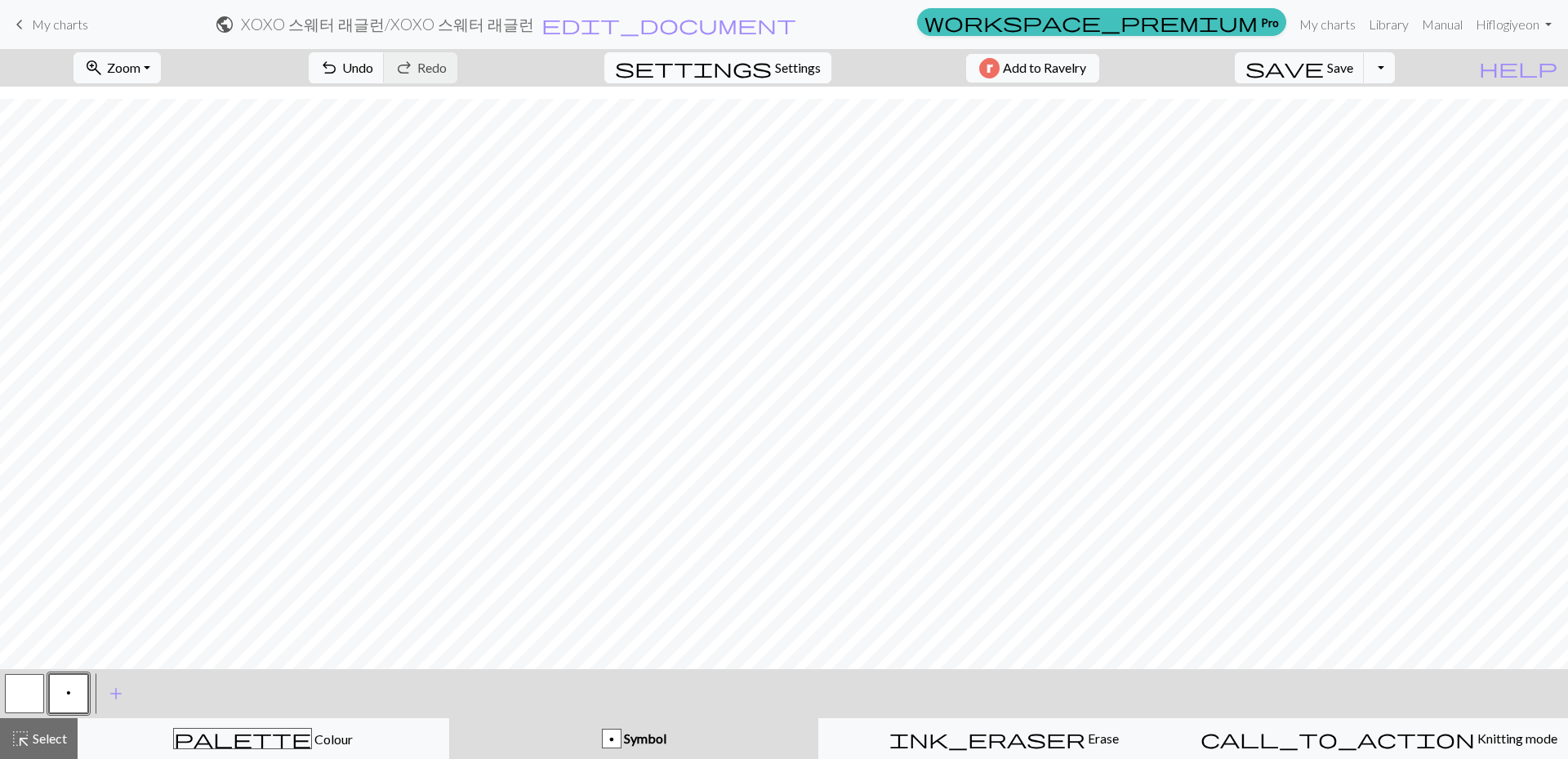
click at [778, 54] on button "settings Settings" at bounding box center [718, 67] width 227 height 31
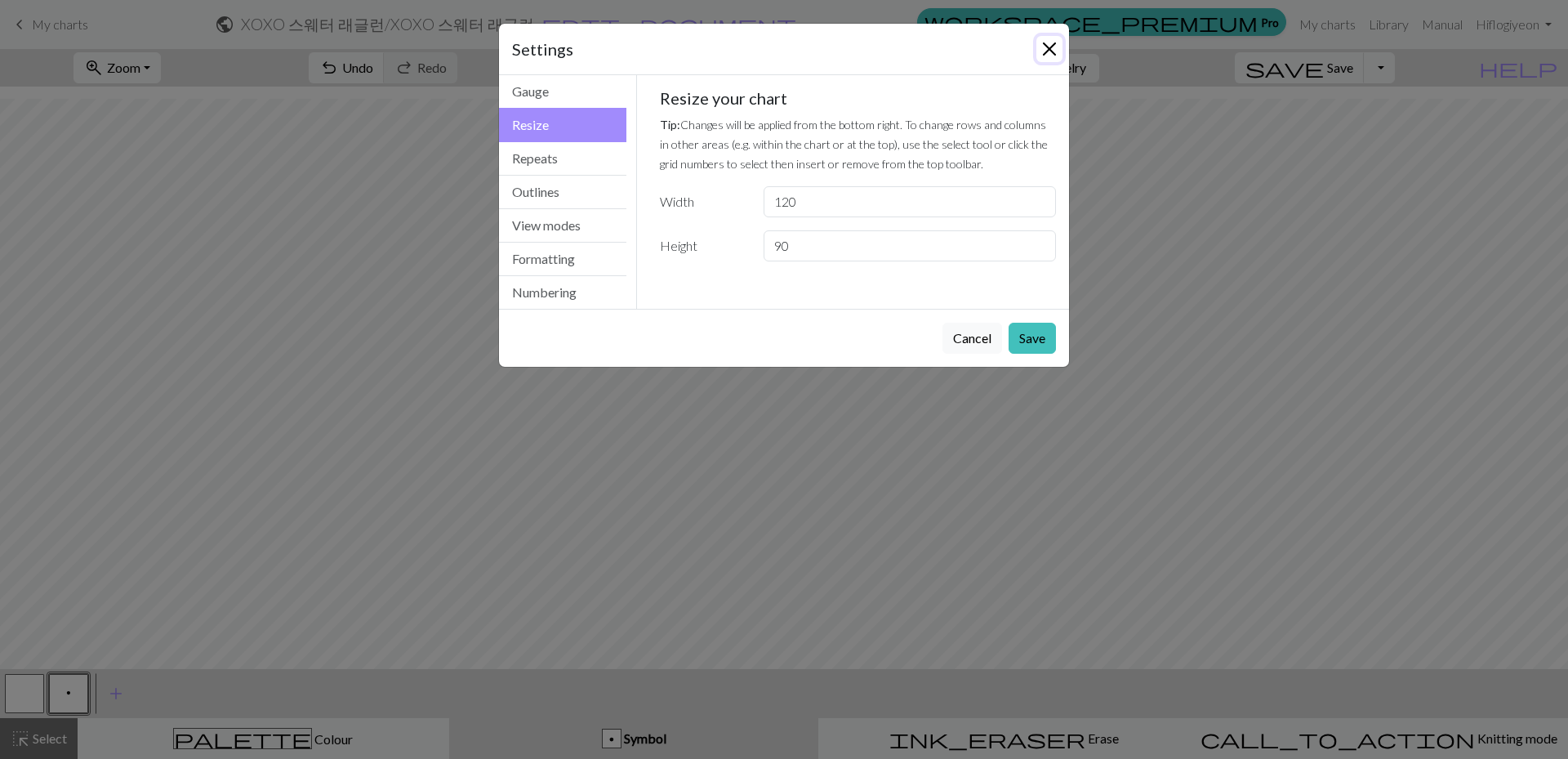
click at [1038, 48] on button "Close" at bounding box center [1049, 48] width 26 height 26
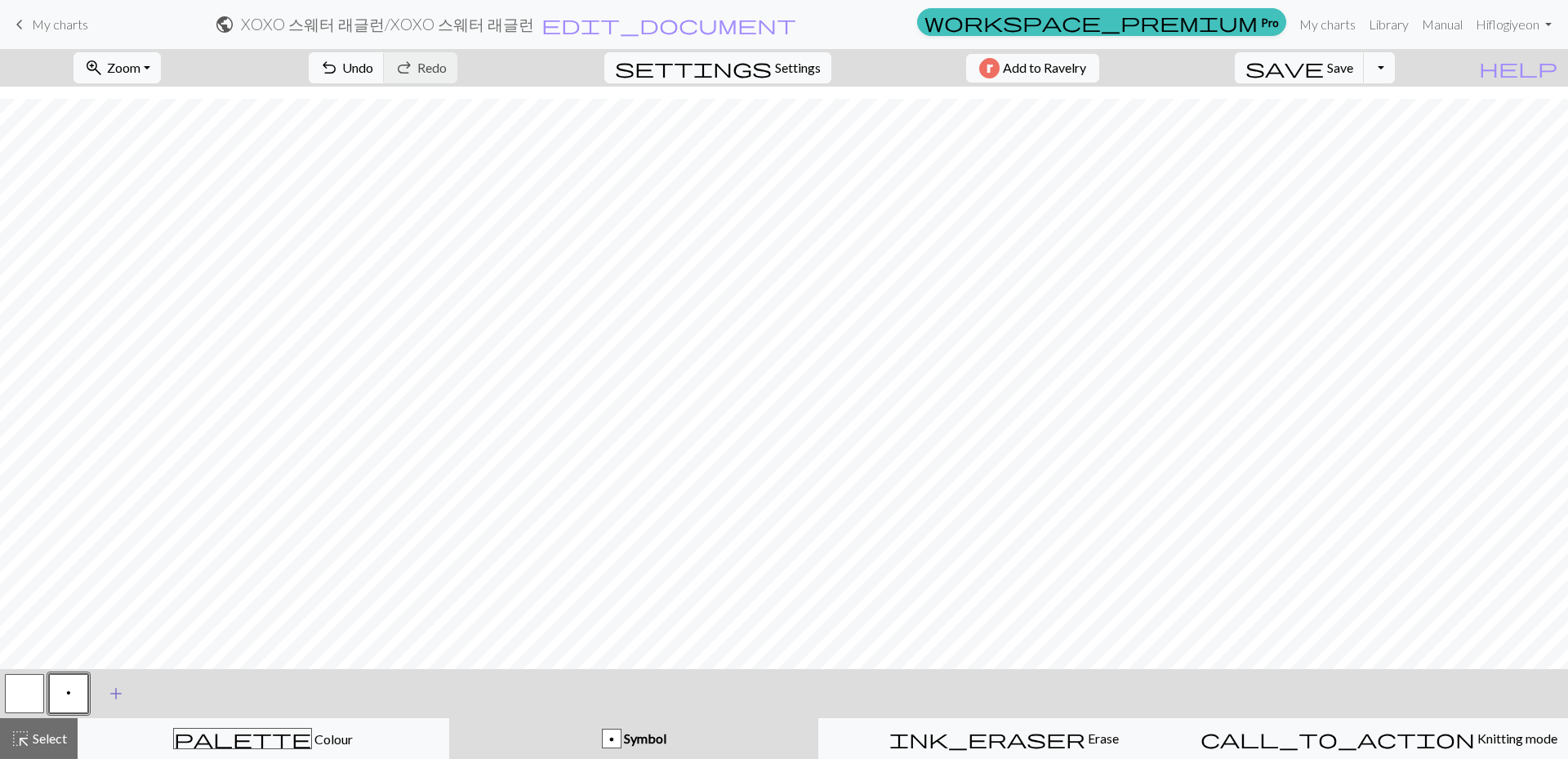
click at [101, 695] on button "add Add a symbol" at bounding box center [115, 693] width 41 height 41
click at [107, 697] on button "button" at bounding box center [112, 693] width 39 height 39
click at [79, 698] on button "p" at bounding box center [68, 693] width 39 height 39
click at [68, 698] on span "p" at bounding box center [68, 693] width 5 height 13
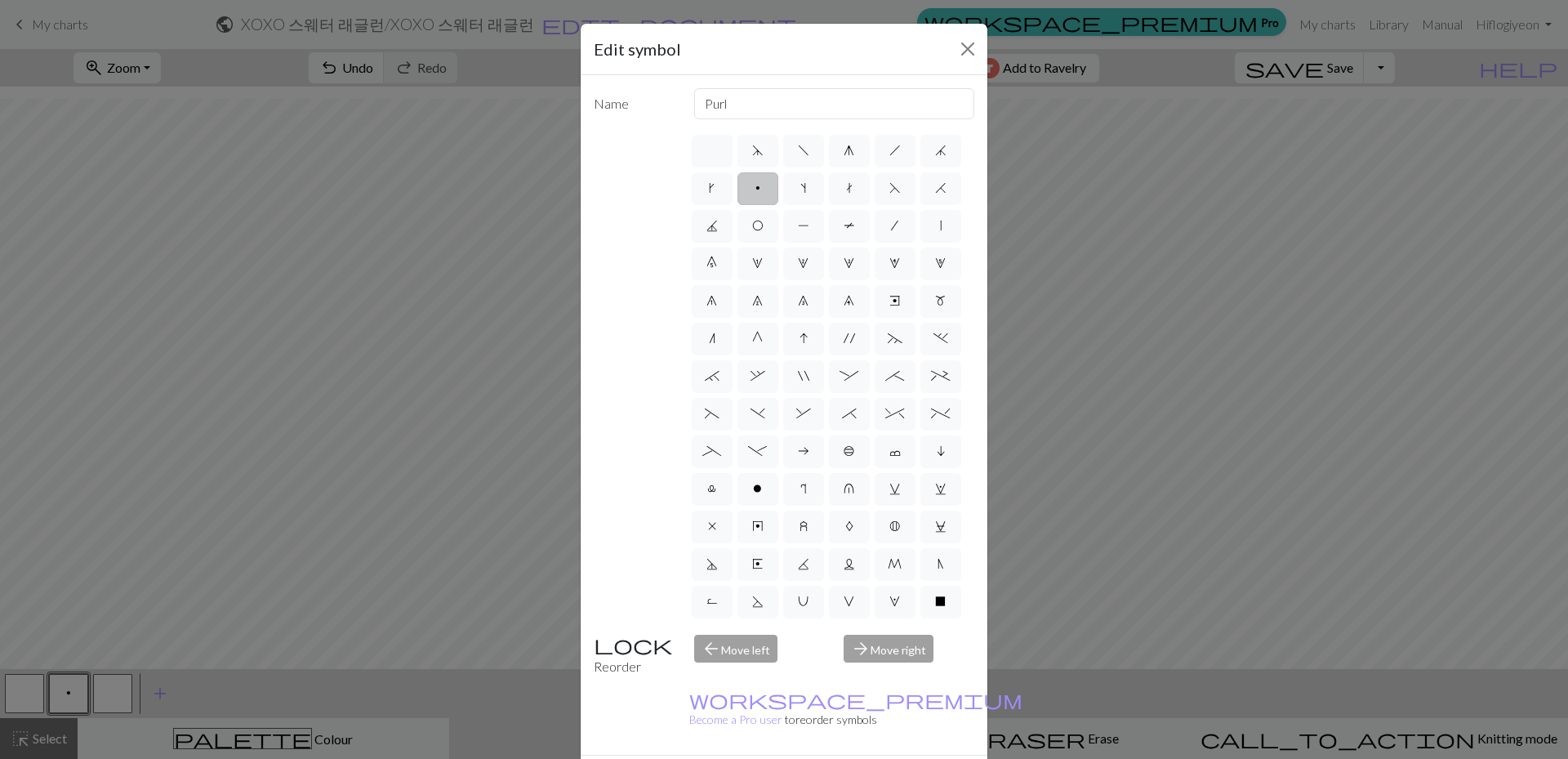
click at [778, 190] on label "p" at bounding box center [758, 188] width 41 height 33
click at [766, 188] on input "p" at bounding box center [760, 183] width 11 height 11
click at [972, 52] on button "Close" at bounding box center [968, 48] width 26 height 26
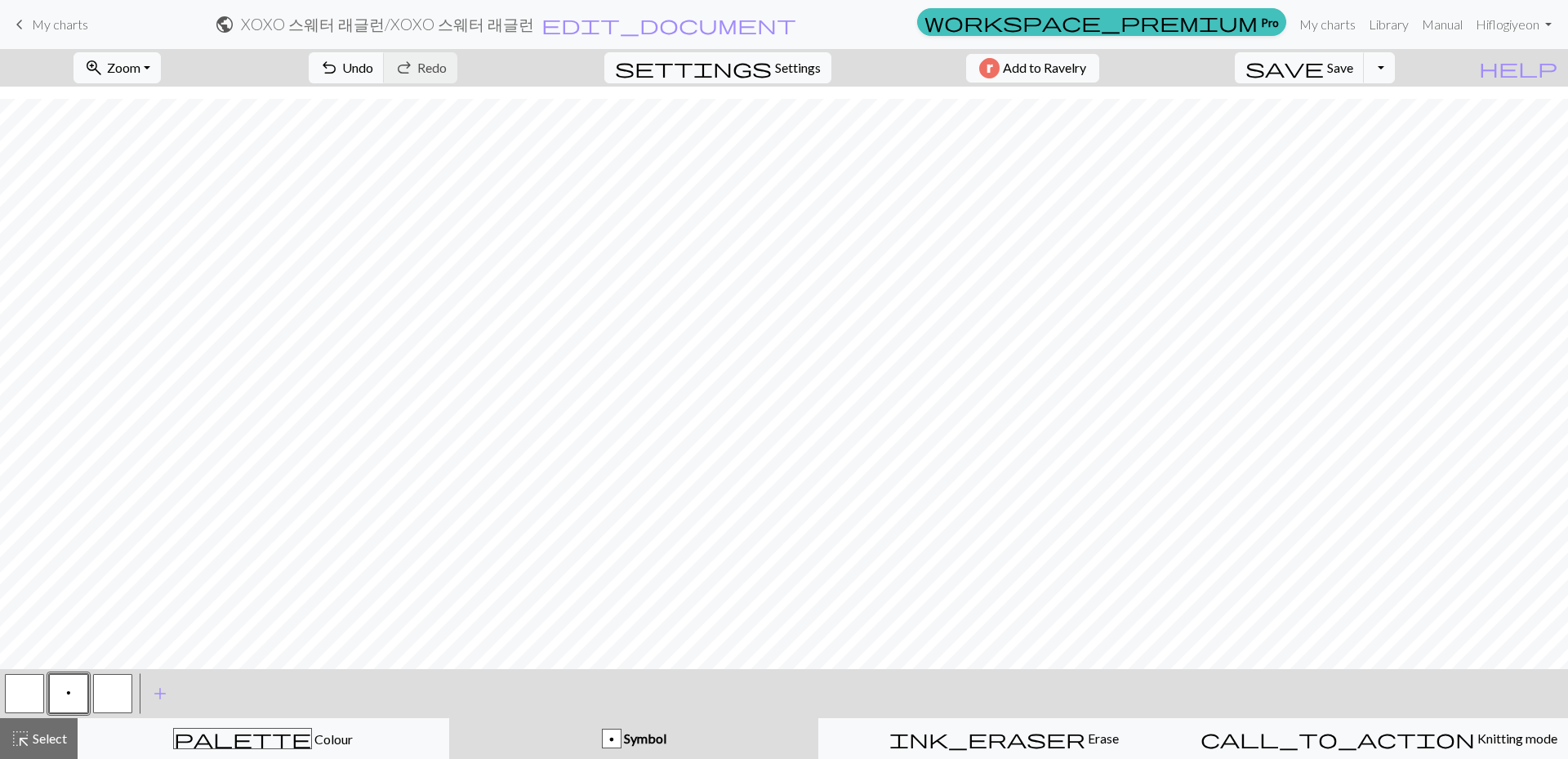
click at [116, 691] on button "button" at bounding box center [112, 693] width 39 height 39
click at [116, 690] on button "button" at bounding box center [112, 693] width 39 height 39
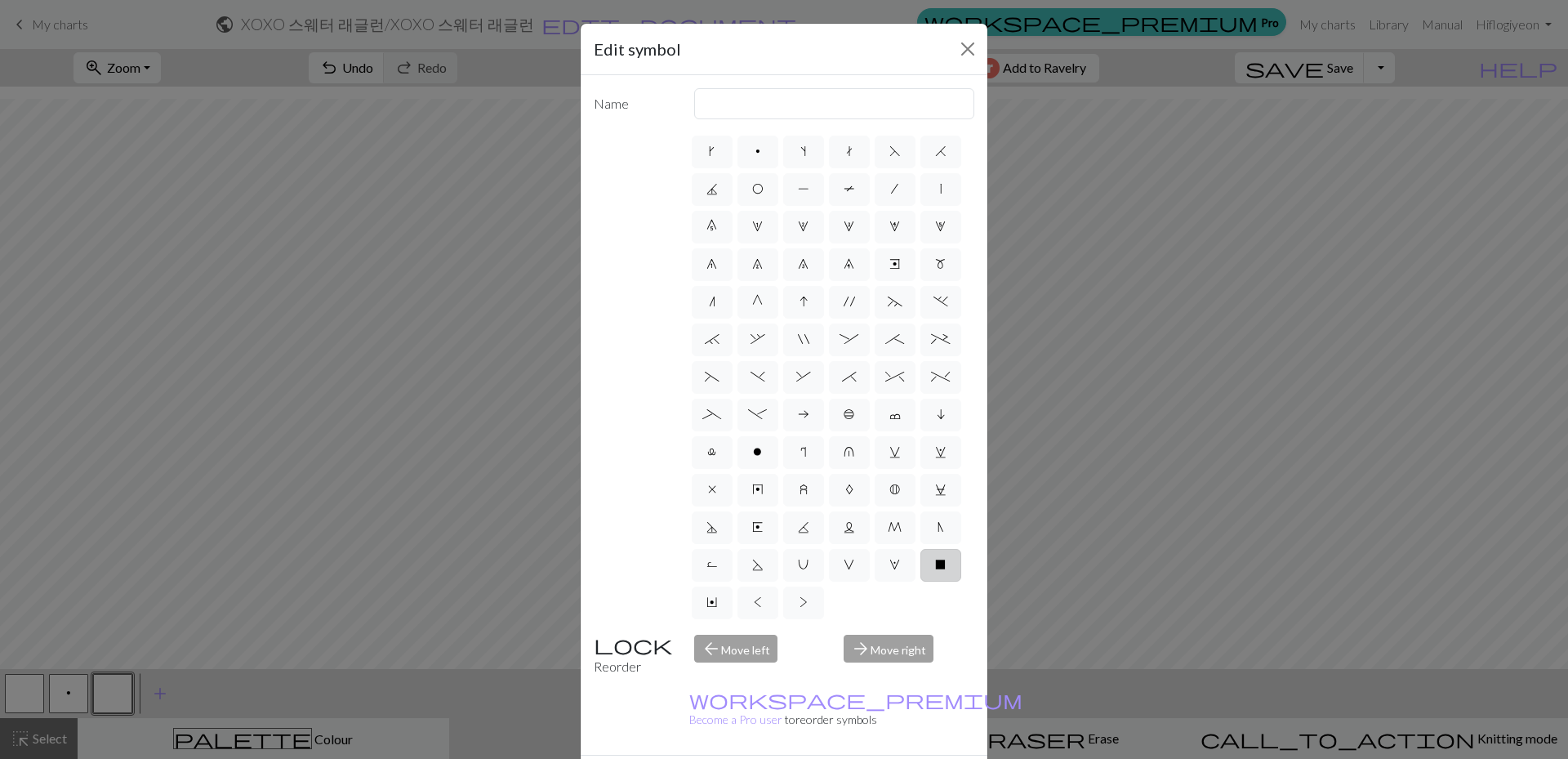
scroll to position [0, 0]
click at [907, 640] on div "arrow_forward Move right" at bounding box center [909, 655] width 150 height 41
click at [747, 642] on div "arrow_back Move left" at bounding box center [759, 655] width 150 height 41
click at [893, 649] on div "arrow_forward Move right" at bounding box center [909, 655] width 150 height 41
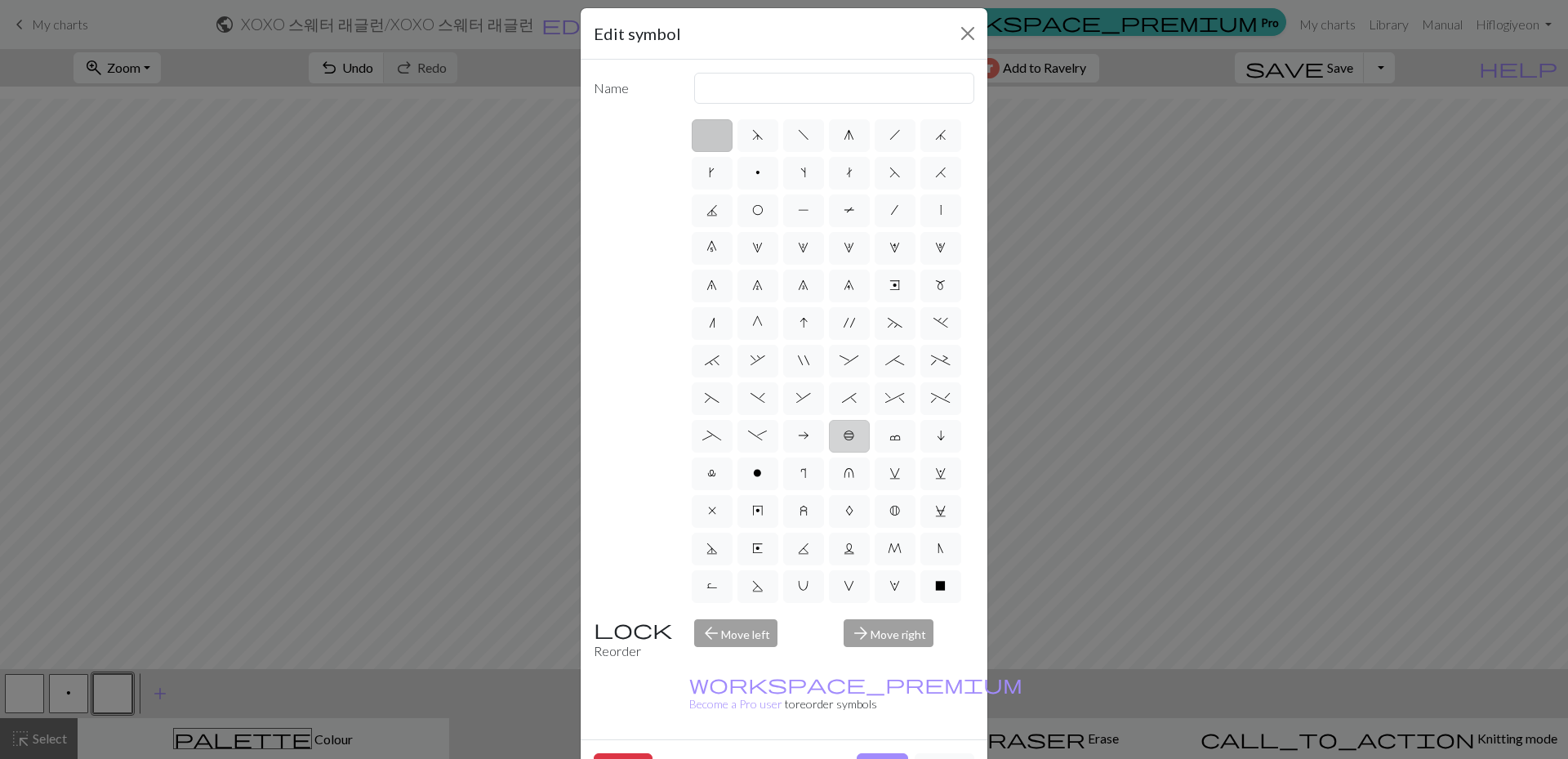
scroll to position [0, 0]
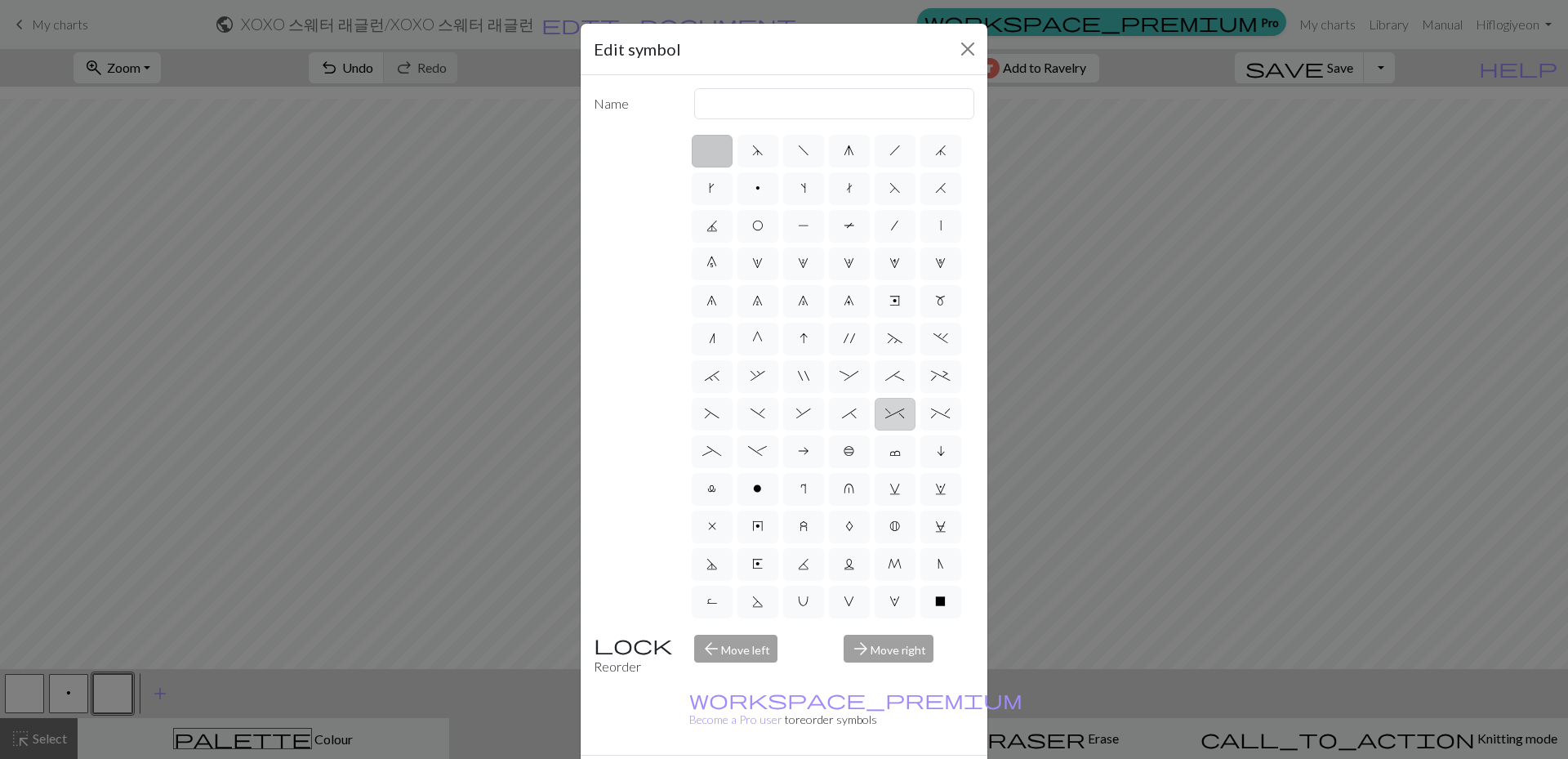
click at [874, 430] on label "^" at bounding box center [894, 414] width 41 height 33
click at [885, 414] on input "^" at bounding box center [890, 408] width 11 height 11
radio input "true"
type input "2 stitch right twist cable"
click at [931, 420] on span "%" at bounding box center [941, 413] width 19 height 13
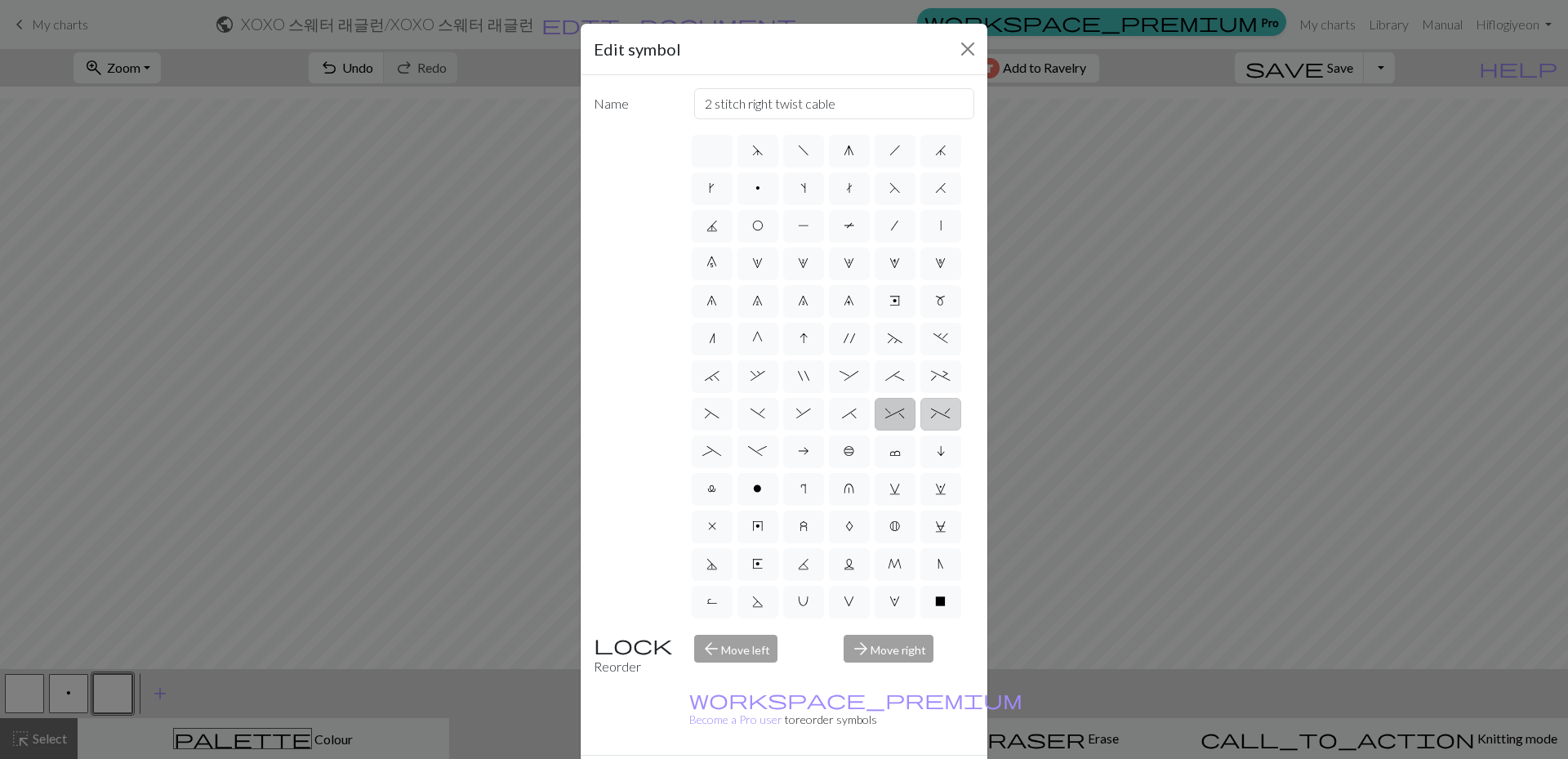
click at [931, 414] on input "%" at bounding box center [936, 408] width 11 height 11
radio input "true"
type input "2 stitch left twist cable"
click at [885, 420] on span "^" at bounding box center [894, 413] width 19 height 13
click at [885, 414] on input "^" at bounding box center [890, 408] width 11 height 11
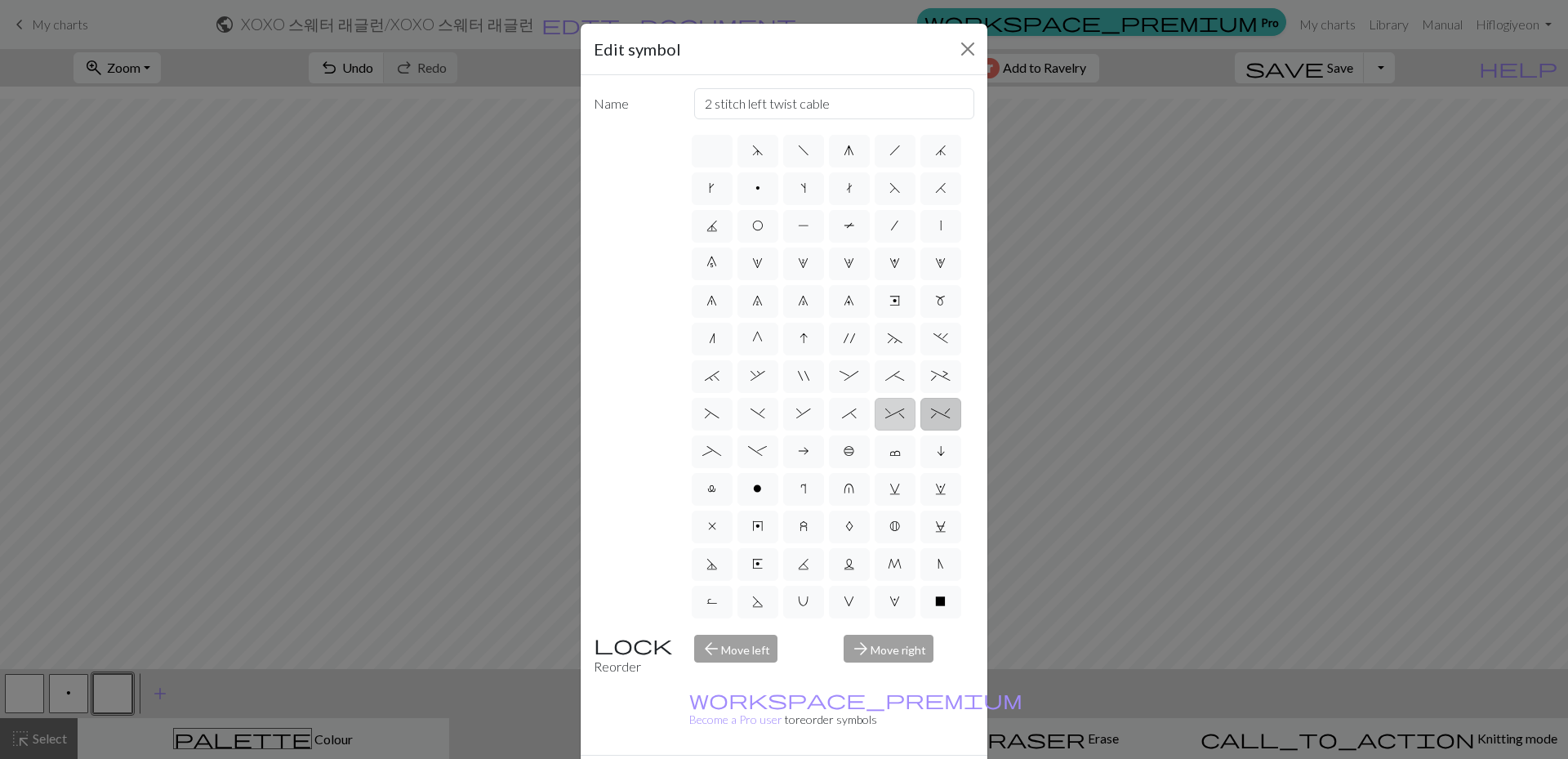
radio input "true"
type input "2 stitch right twist cable"
click at [829, 430] on label "*" at bounding box center [849, 414] width 41 height 33
click at [842, 414] on input "*" at bounding box center [846, 408] width 11 height 11
radio input "true"
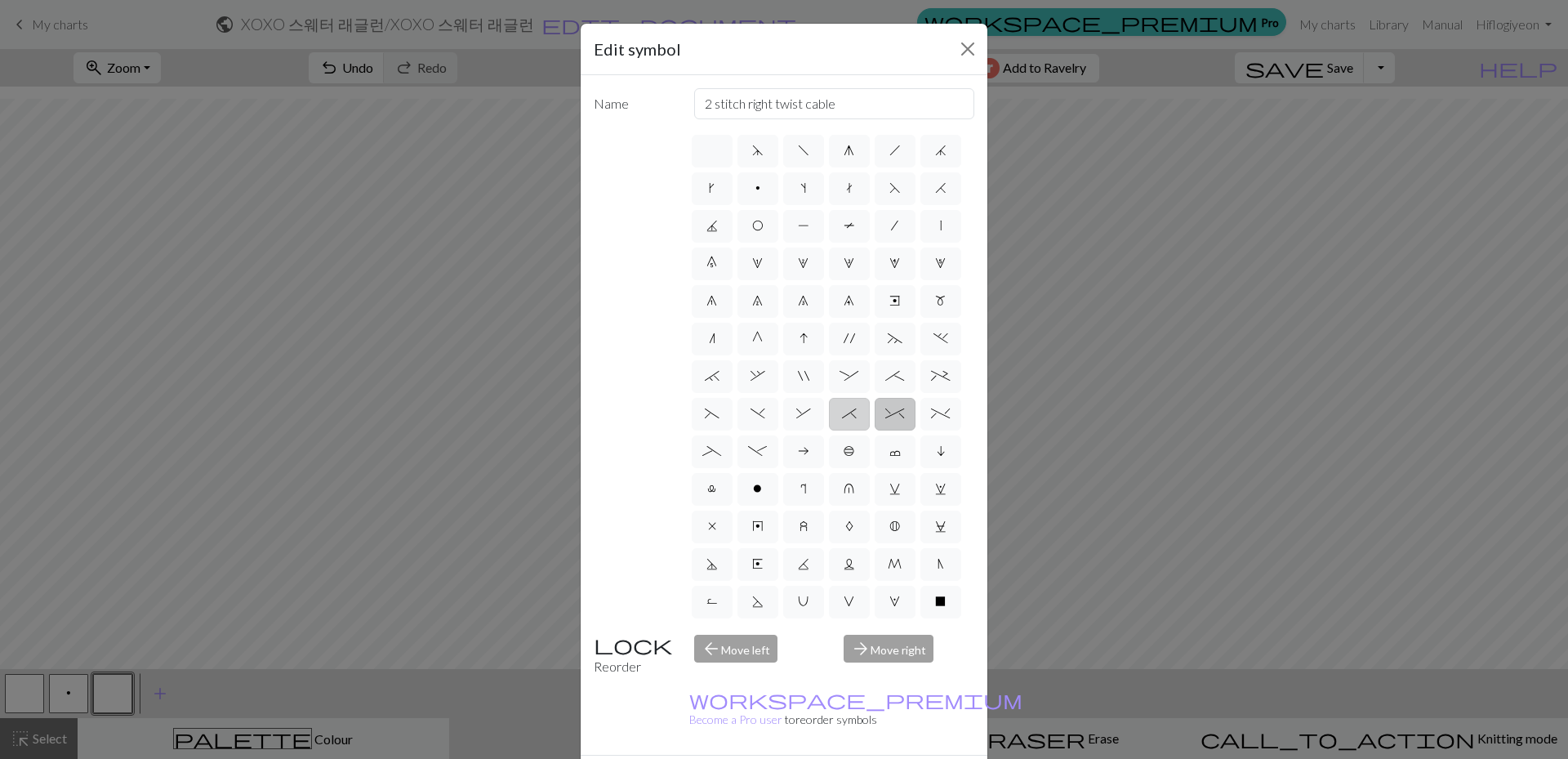
type input "right part of right 3+ stitch cable, wyib"
click at [874, 393] on label ";" at bounding box center [894, 377] width 41 height 33
click at [885, 377] on input ";" at bounding box center [890, 371] width 11 height 11
radio input "true"
type input "right part of 4+ stitch cable wyib"
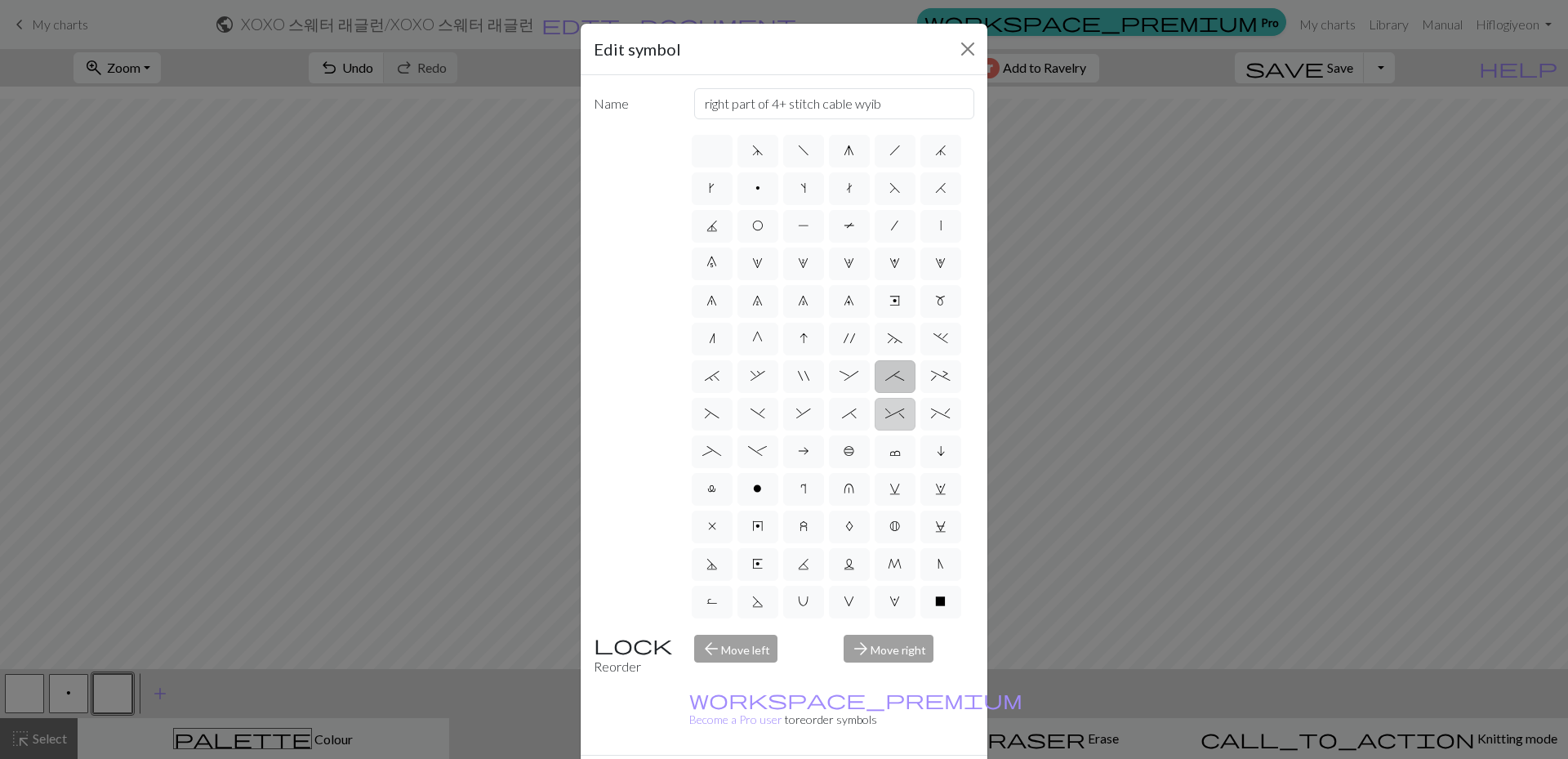
click at [885, 420] on span "^" at bounding box center [894, 413] width 19 height 13
click at [885, 414] on input "^" at bounding box center [890, 408] width 11 height 11
radio input "true"
type input "2 stitch right twist cable"
click at [920, 430] on label "%" at bounding box center [941, 414] width 41 height 33
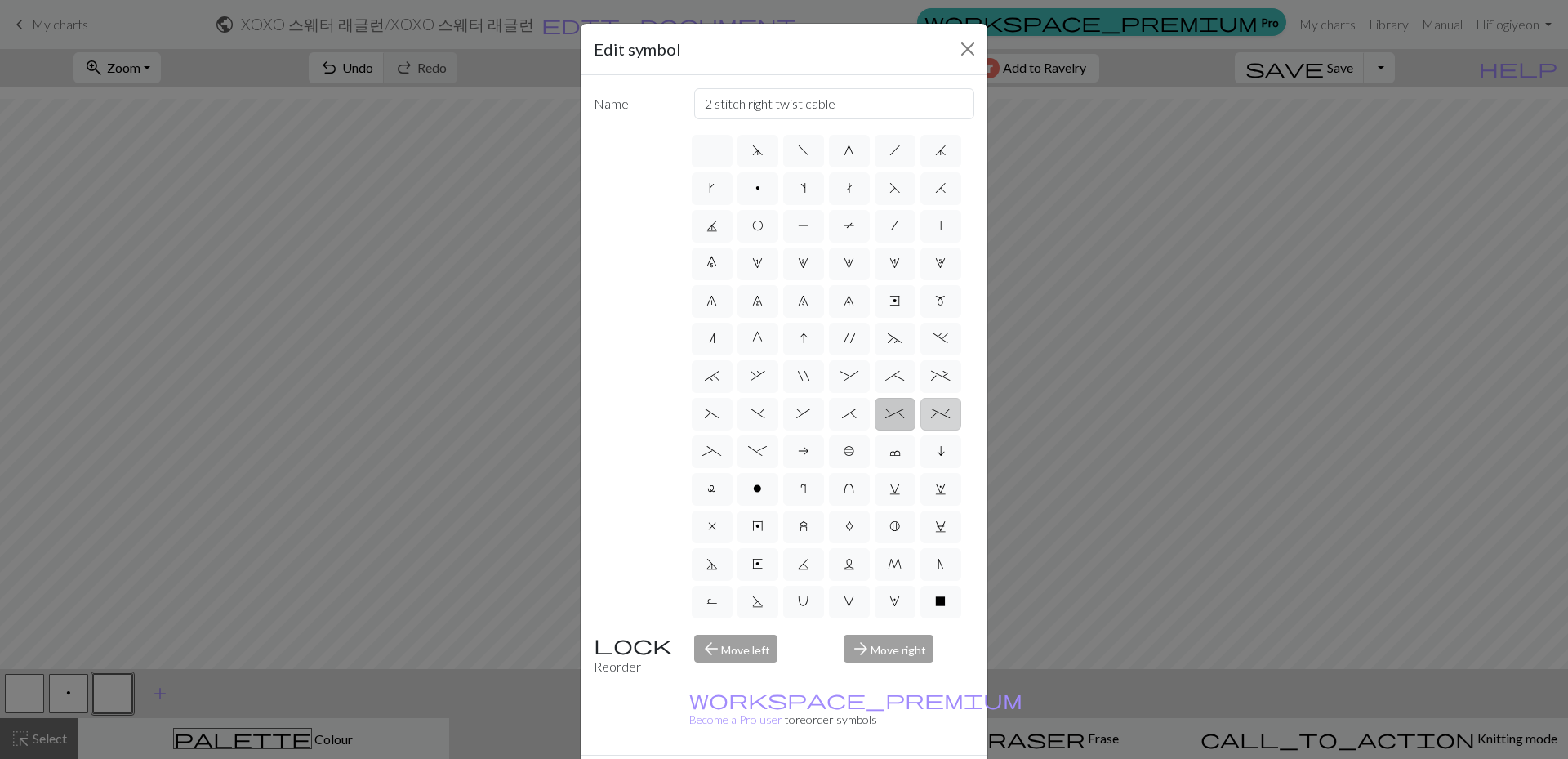
click at [931, 414] on input "%" at bounding box center [936, 408] width 11 height 11
radio input "true"
type input "2 stitch left twist cable"
click at [885, 420] on span "^" at bounding box center [894, 413] width 19 height 13
click at [885, 414] on input "^" at bounding box center [890, 408] width 11 height 11
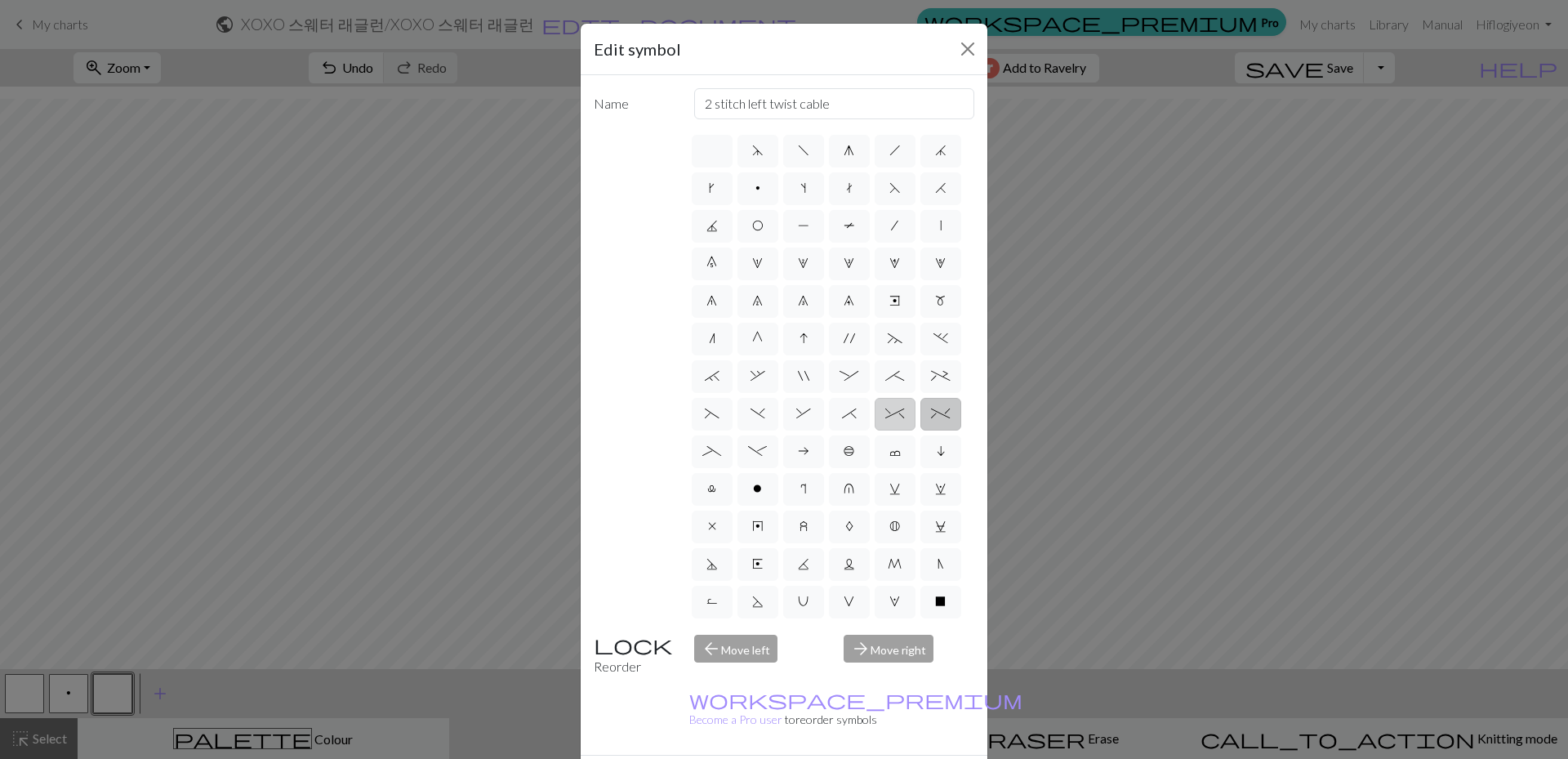
radio input "true"
type input "2 stitch right twist cable"
click at [885, 420] on span "^" at bounding box center [894, 413] width 19 height 13
click at [885, 414] on input "^" at bounding box center [890, 408] width 11 height 11
click at [885, 420] on span "^" at bounding box center [894, 413] width 19 height 13
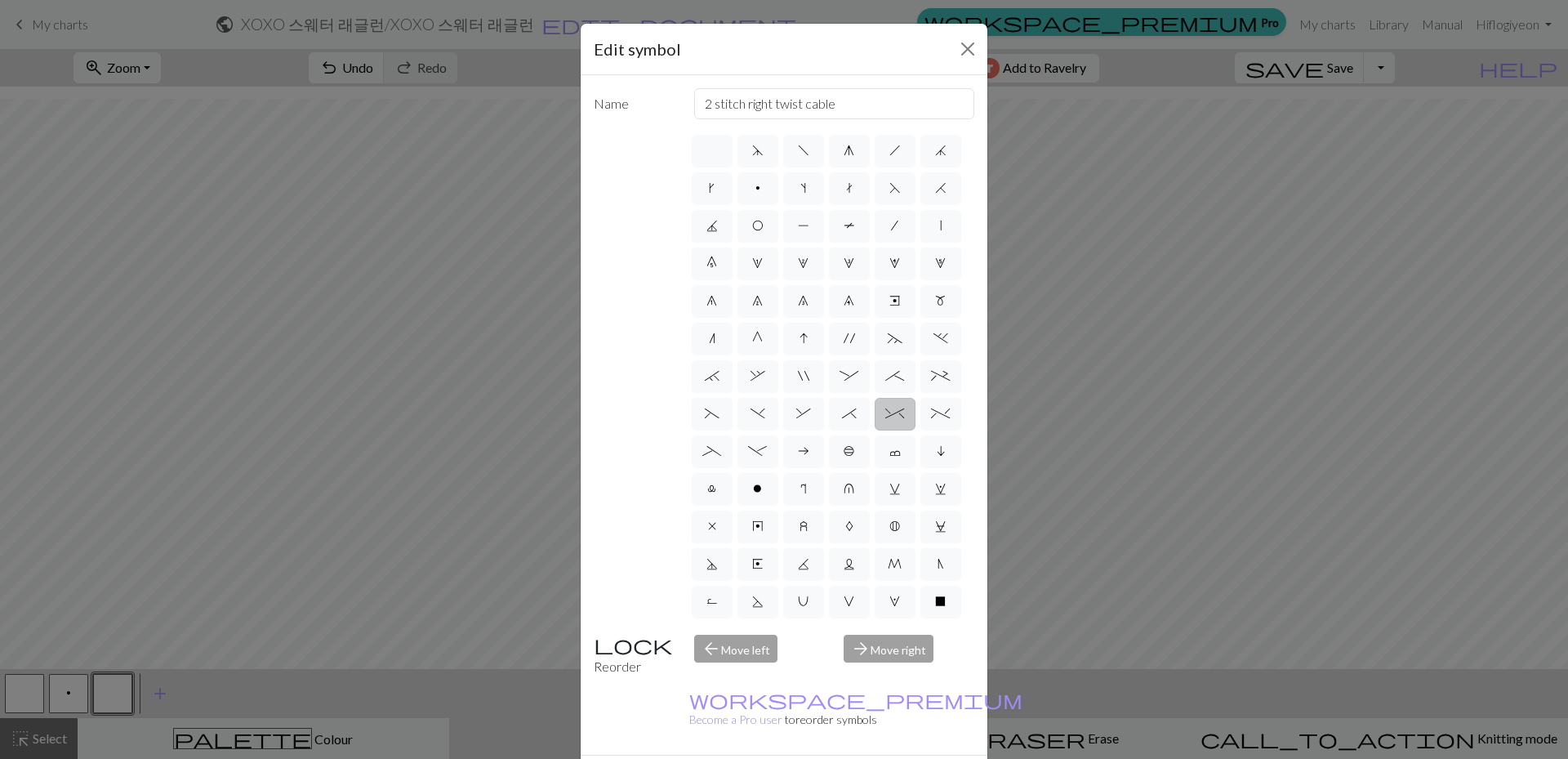
click at [885, 414] on input "^" at bounding box center [890, 408] width 11 height 11
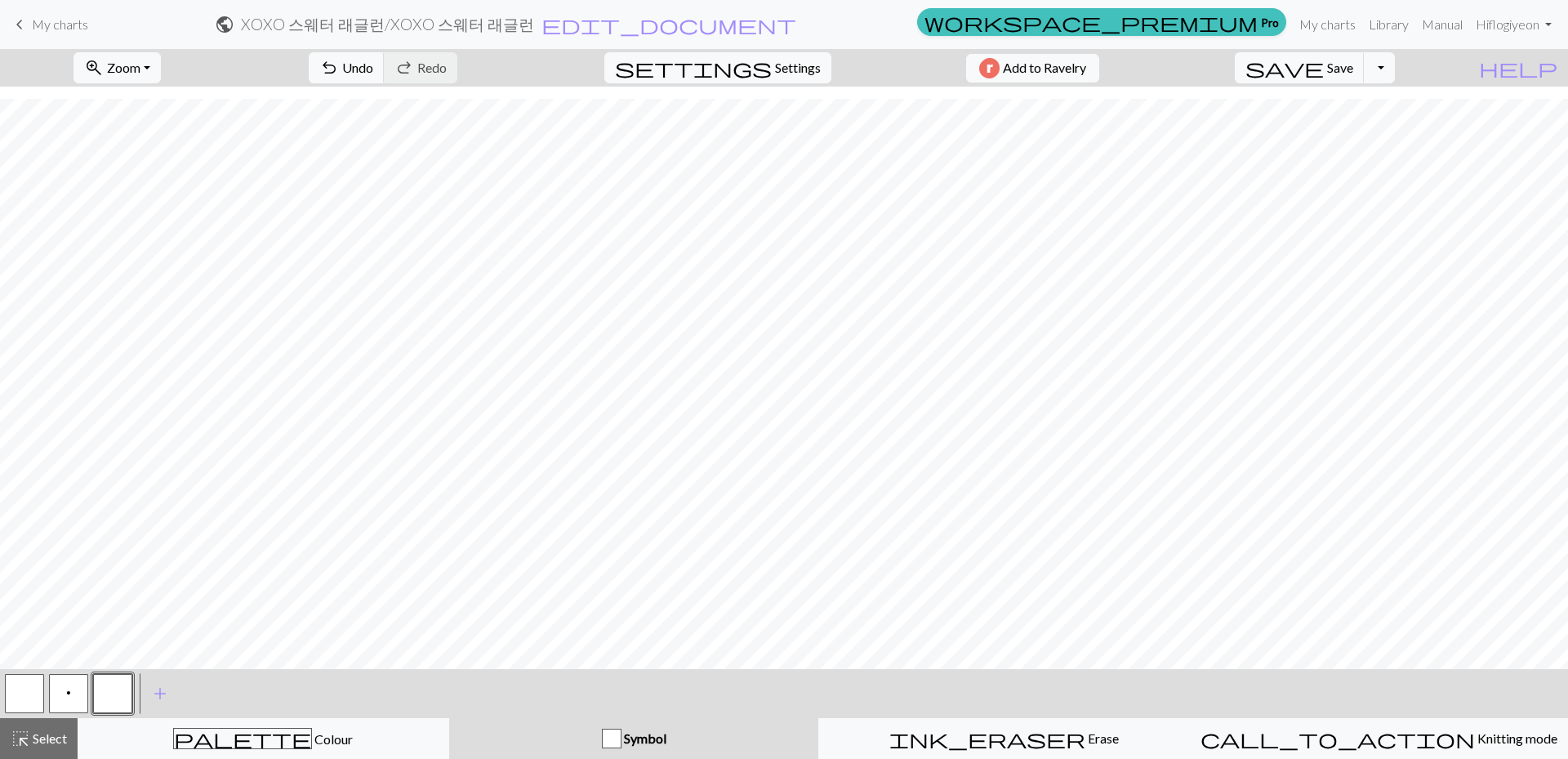
click at [72, 699] on button "p" at bounding box center [68, 693] width 39 height 39
click at [339, 72] on span "undo" at bounding box center [329, 68] width 19 height 23
click at [339, 68] on span "undo" at bounding box center [329, 68] width 19 height 23
click at [818, 57] on button "settings Settings" at bounding box center [718, 67] width 227 height 31
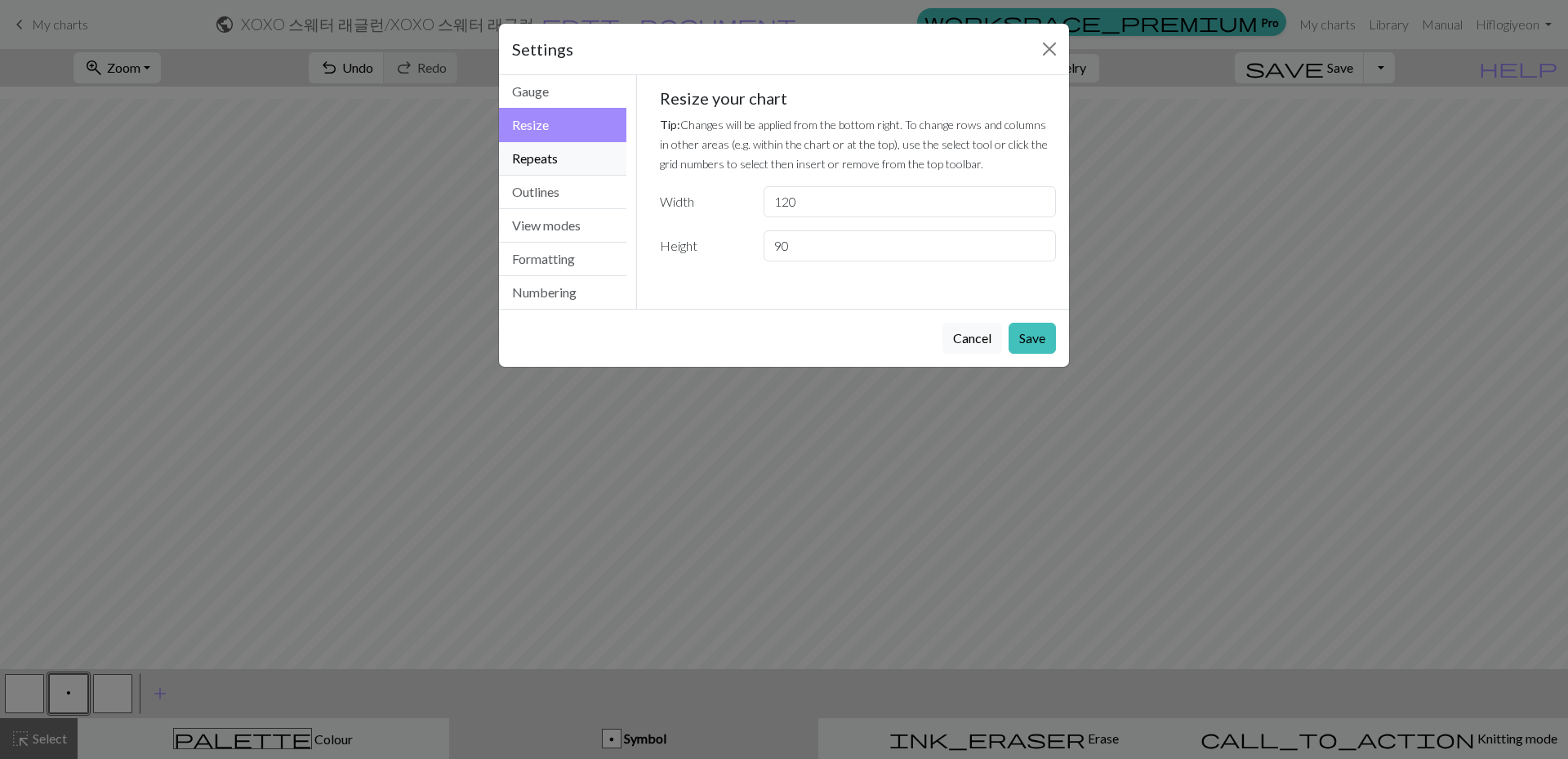
click at [576, 159] on button "Repeats" at bounding box center [562, 159] width 128 height 34
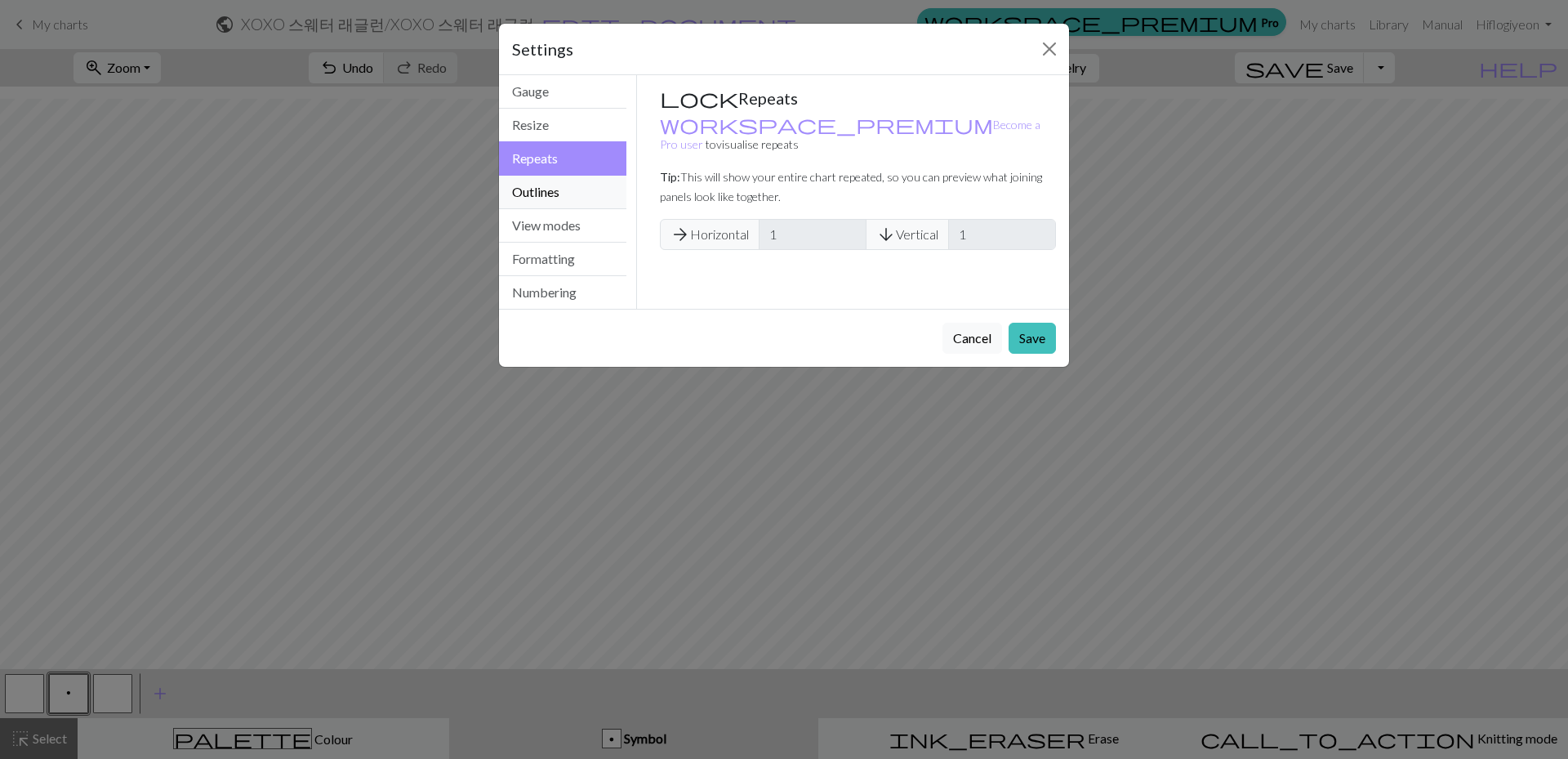
click at [565, 202] on button "Outlines" at bounding box center [562, 192] width 128 height 34
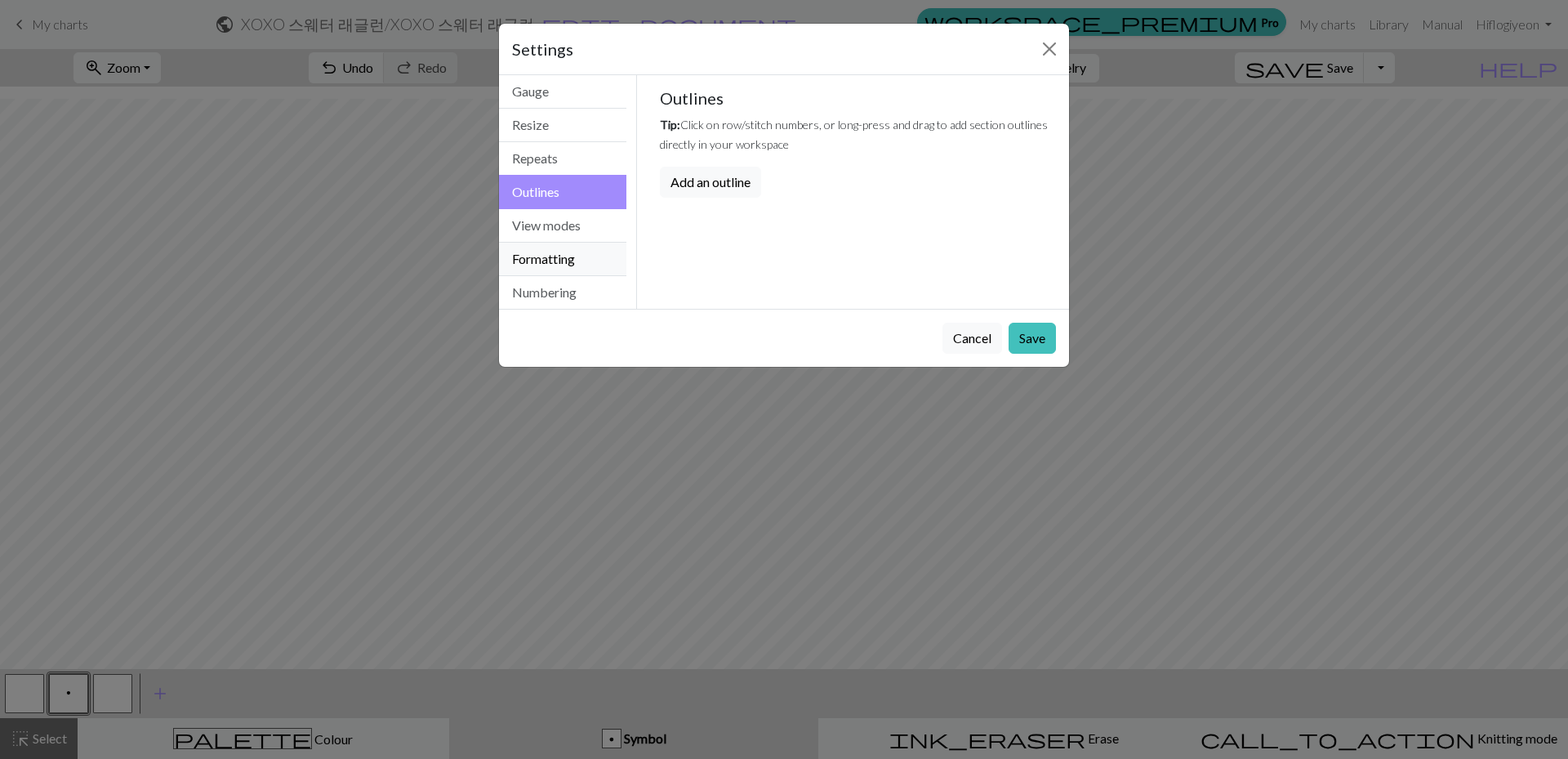
click at [553, 250] on button "Formatting" at bounding box center [562, 258] width 128 height 34
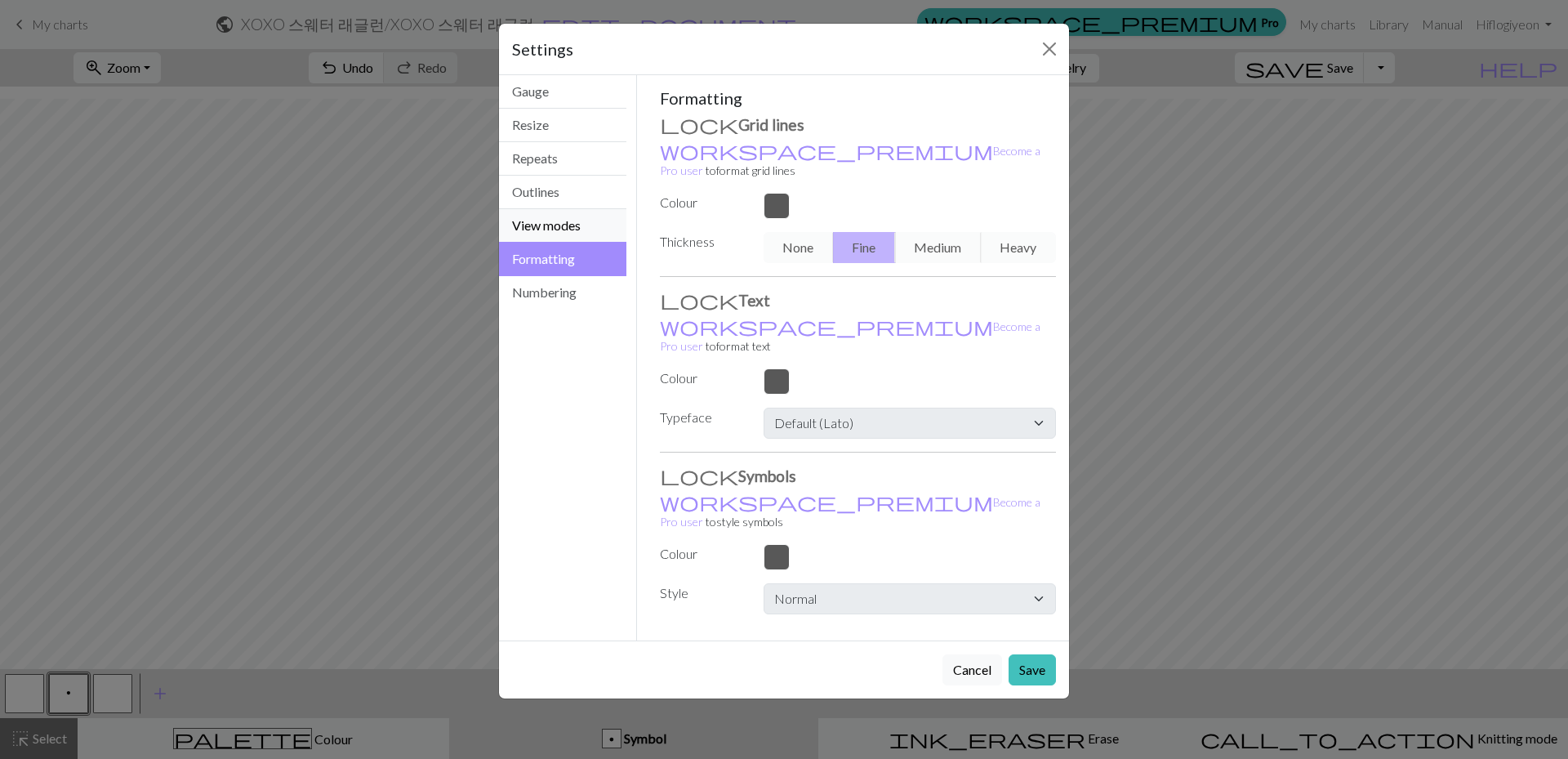
click at [552, 239] on button "View modes" at bounding box center [562, 226] width 128 height 34
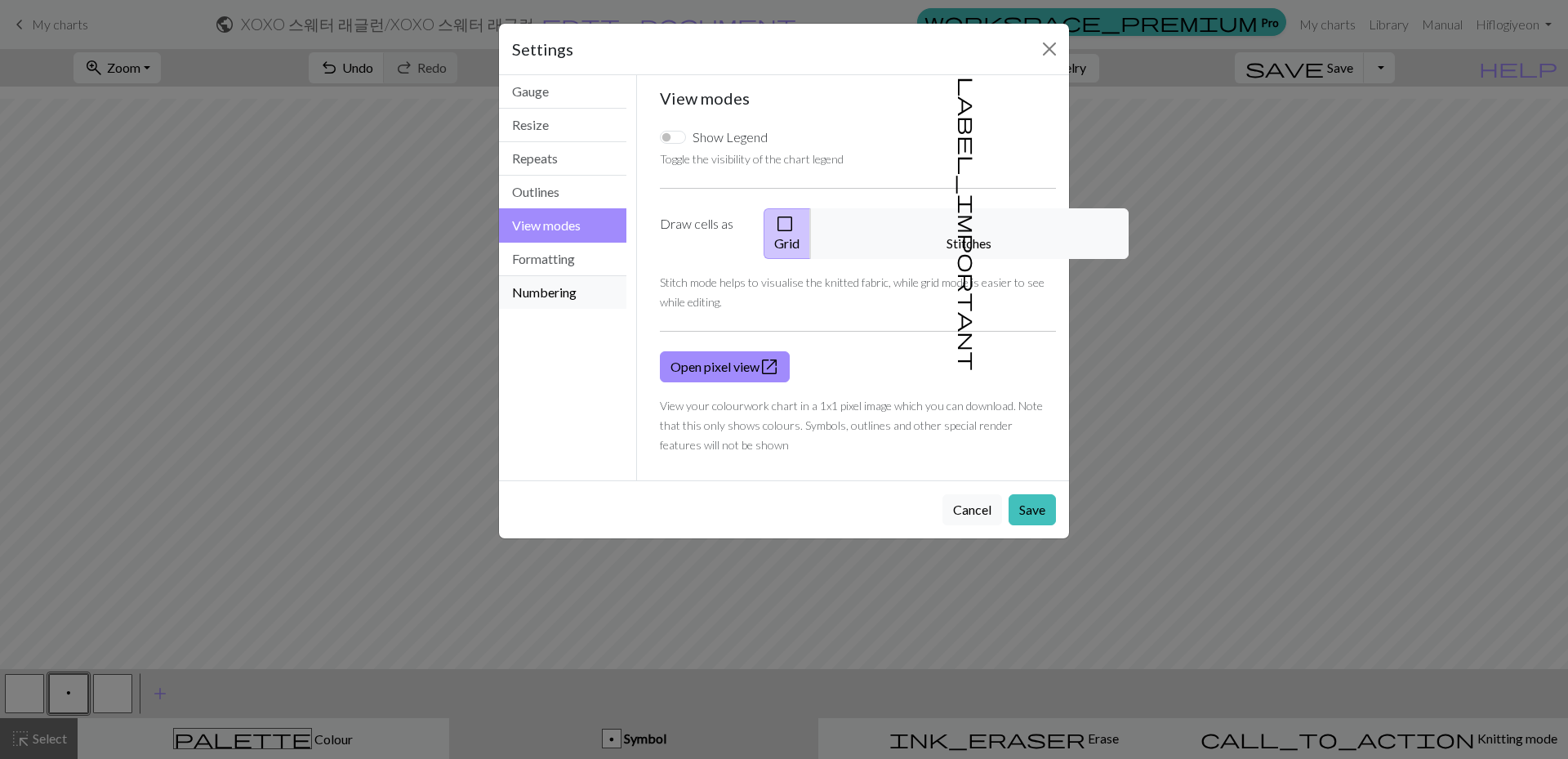
click at [552, 284] on button "Numbering" at bounding box center [562, 292] width 128 height 33
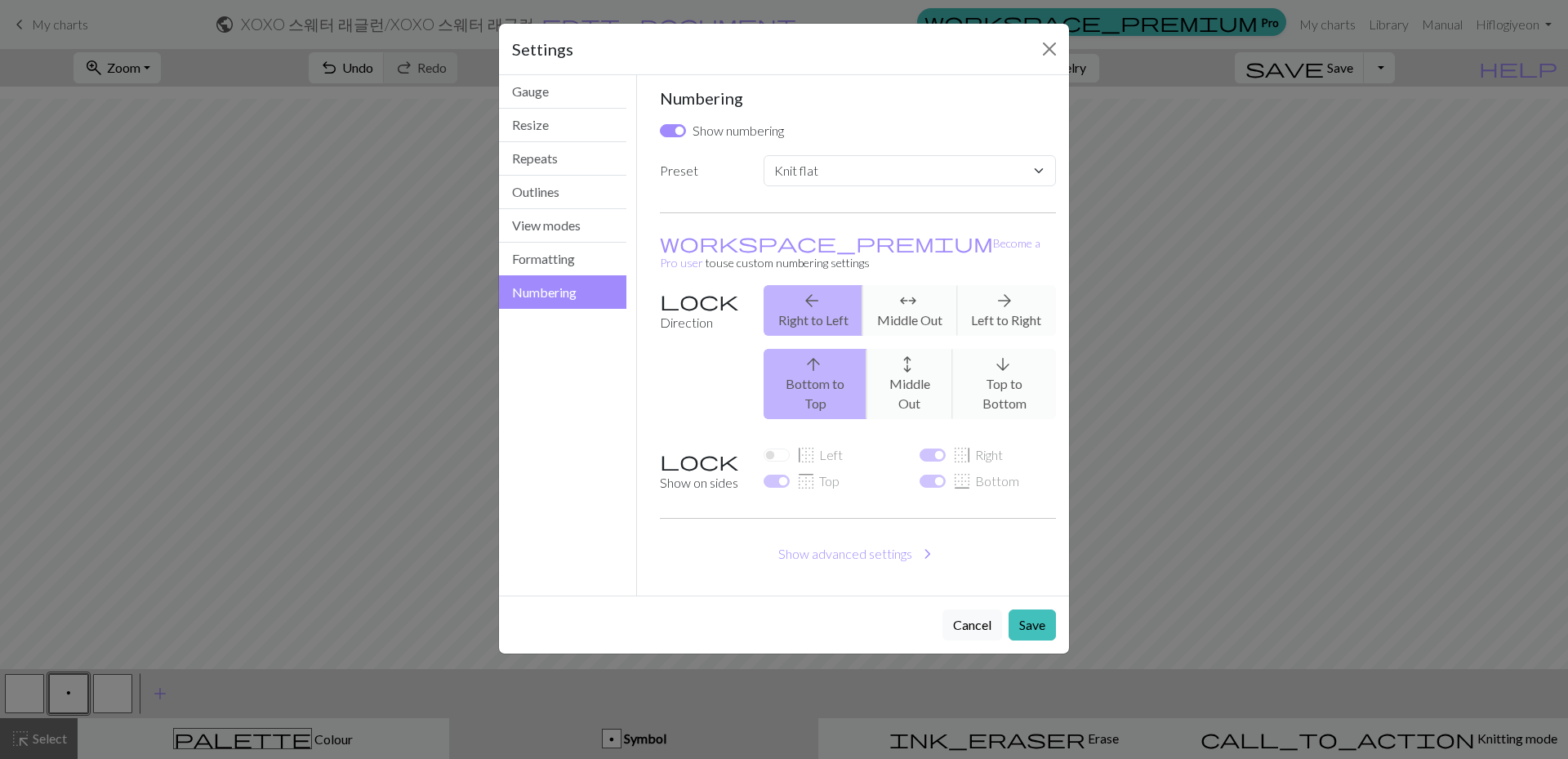
click at [1055, 31] on div "Settings" at bounding box center [783, 50] width 570 height 52
drag, startPoint x: 1051, startPoint y: 48, endPoint x: 1125, endPoint y: 9, distance: 83.6
click at [1052, 47] on button "Close" at bounding box center [1049, 48] width 26 height 26
